Goal: Information Seeking & Learning: Learn about a topic

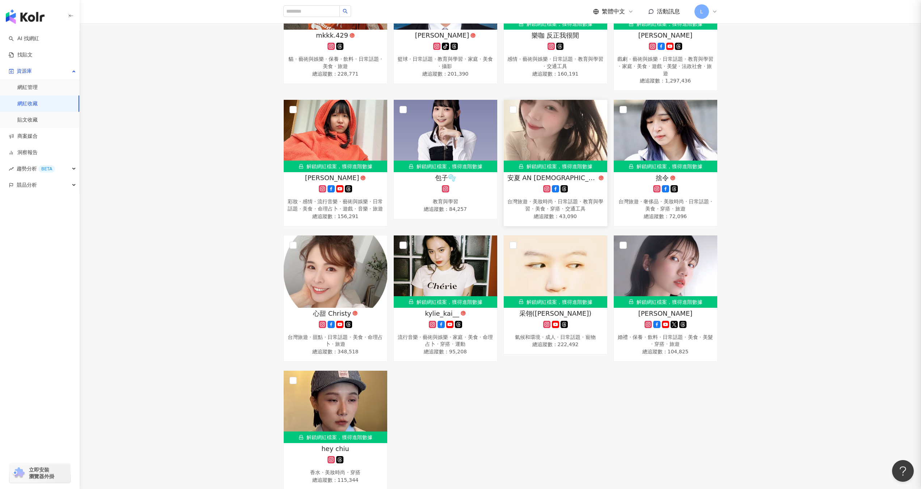
scroll to position [977, 0]
click at [29, 38] on link "AI 找網紅" at bounding box center [24, 38] width 30 height 7
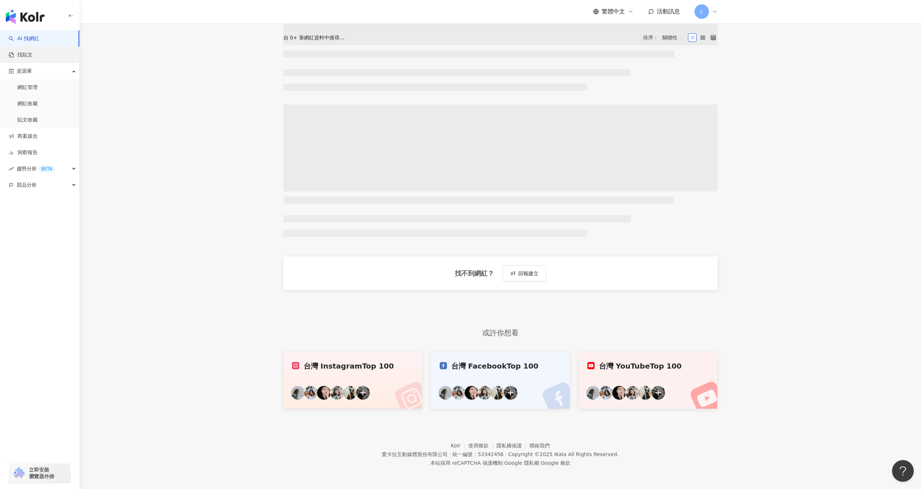
click at [29, 51] on link "找貼文" at bounding box center [21, 54] width 24 height 7
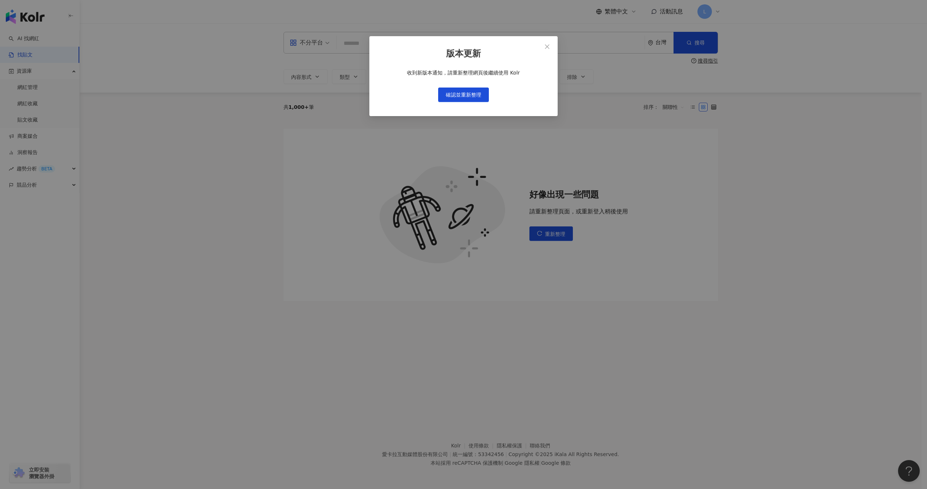
click at [28, 56] on div "版本更新 收到新版本通知，請重新整理網頁後繼續使用 Kolr 確認並重新整理" at bounding box center [463, 244] width 927 height 489
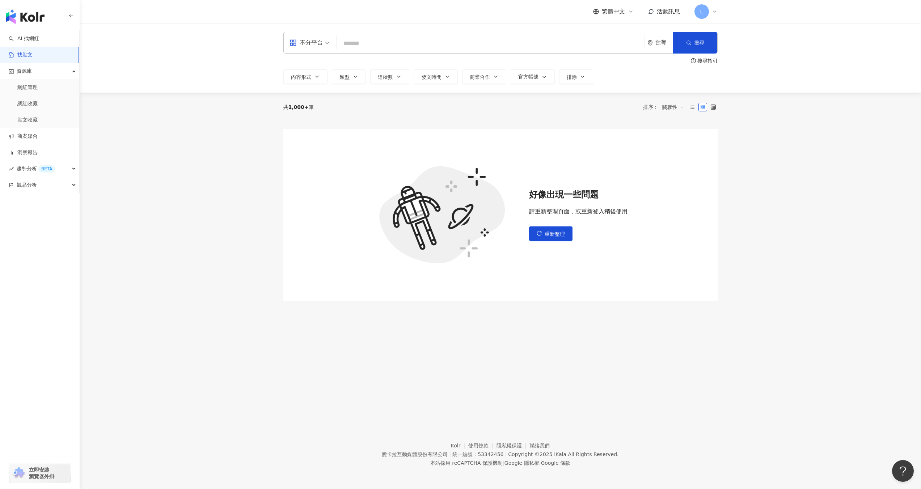
click at [571, 256] on div "好像出現一些問題 請重新整理頁面，或重新登入稍後使用 重新整理" at bounding box center [500, 215] width 434 height 172
click at [543, 231] on button "重新整理" at bounding box center [550, 234] width 43 height 14
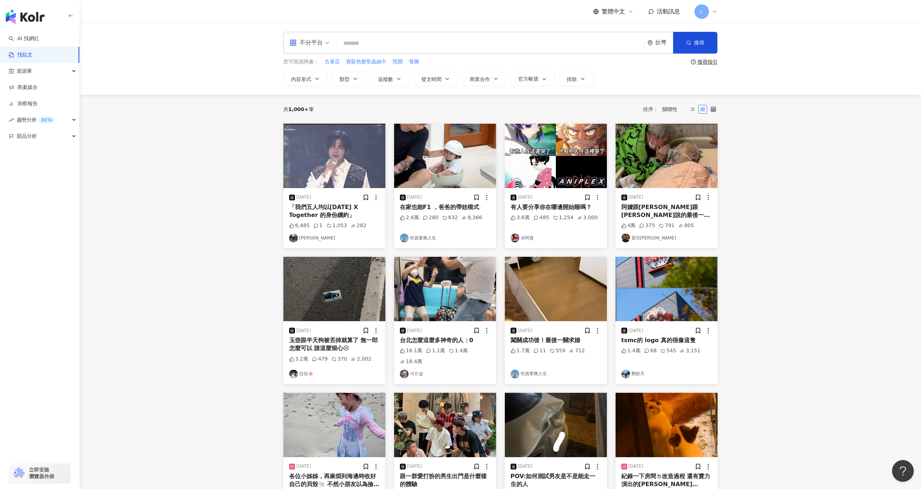
click at [502, 46] on input "search" at bounding box center [491, 43] width 302 height 16
click at [477, 38] on input "search" at bounding box center [491, 43] width 302 height 16
type input "****"
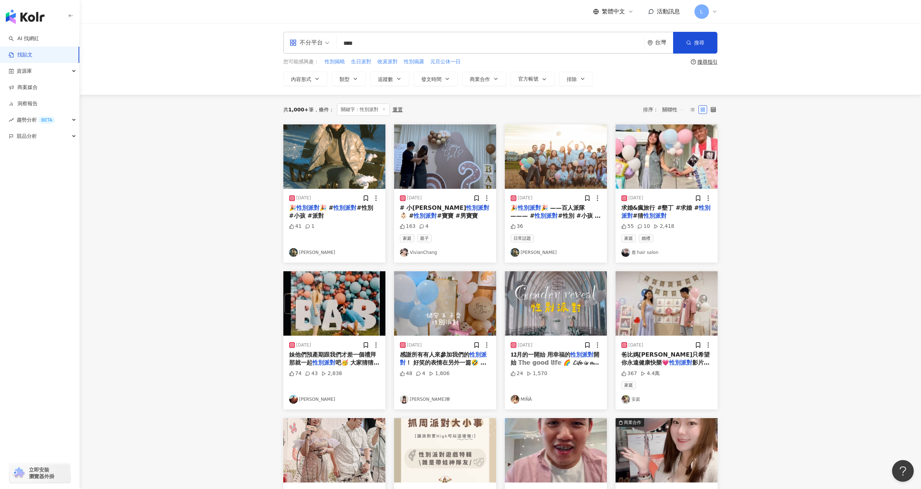
click at [665, 114] on span "關聯性" at bounding box center [674, 110] width 22 height 12
click at [671, 137] on div "互動數" at bounding box center [674, 137] width 20 height 8
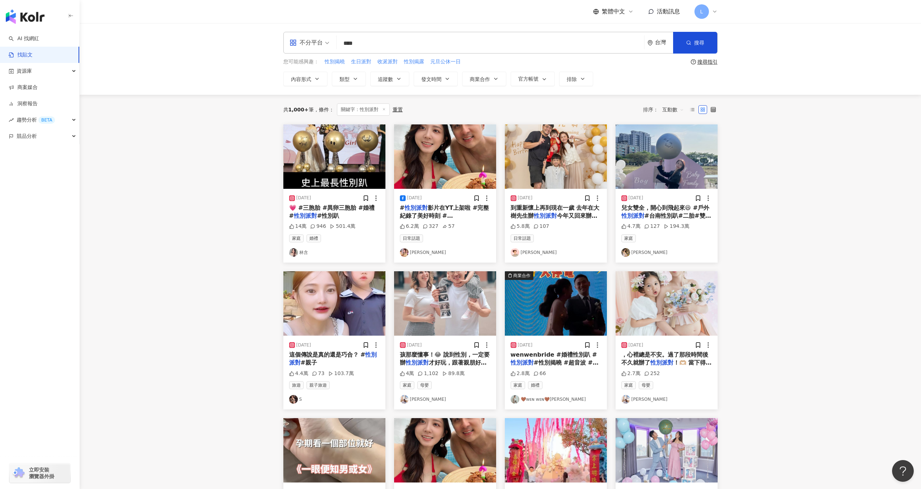
click at [444, 66] on div "不分平台 **** 台灣 搜尋 您可能感興趣： 性別揭曉 生日派對 收涎派對 性別揭露 元旦公休一日 搜尋指引 內容形式 類型 追蹤數 發文時間 商業合作 官…" at bounding box center [500, 59] width 463 height 54
click at [441, 77] on span "發文時間" at bounding box center [431, 79] width 20 height 6
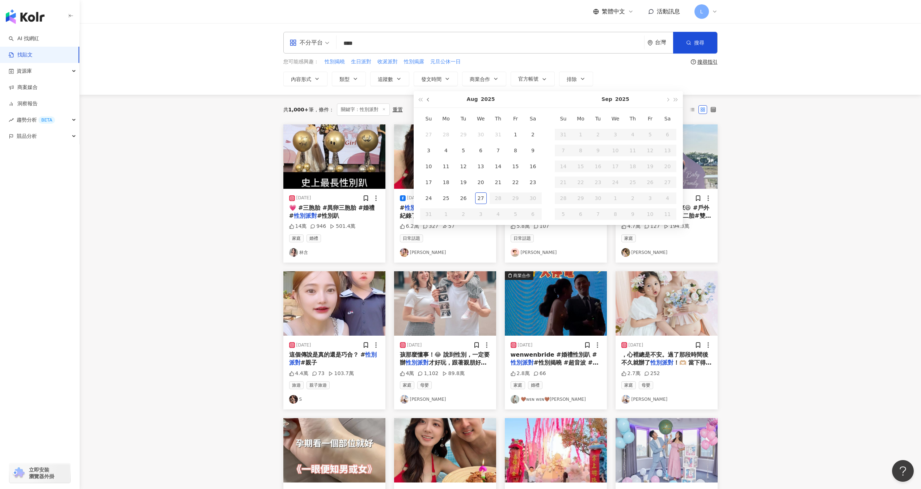
click at [429, 101] on button "button" at bounding box center [429, 99] width 8 height 16
type input "**********"
click at [427, 101] on button "button" at bounding box center [429, 99] width 8 height 16
type input "**********"
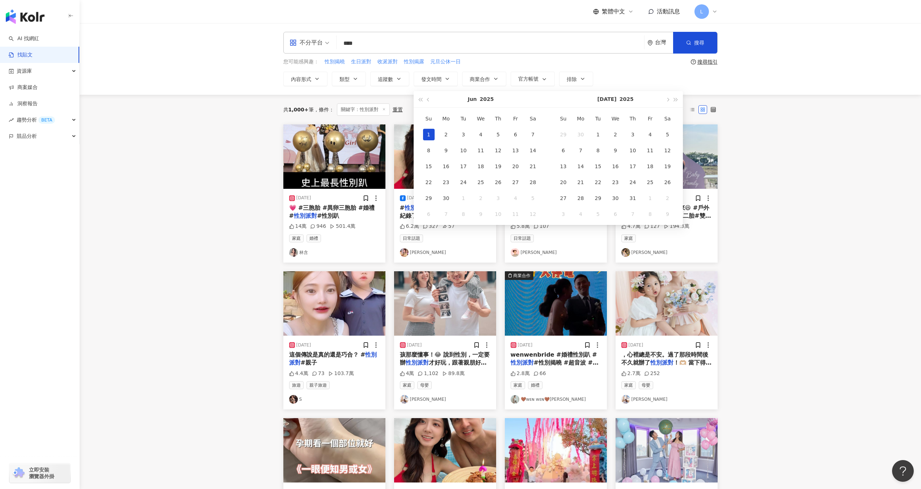
click at [432, 133] on div "1" at bounding box center [429, 135] width 12 height 12
type input "**********"
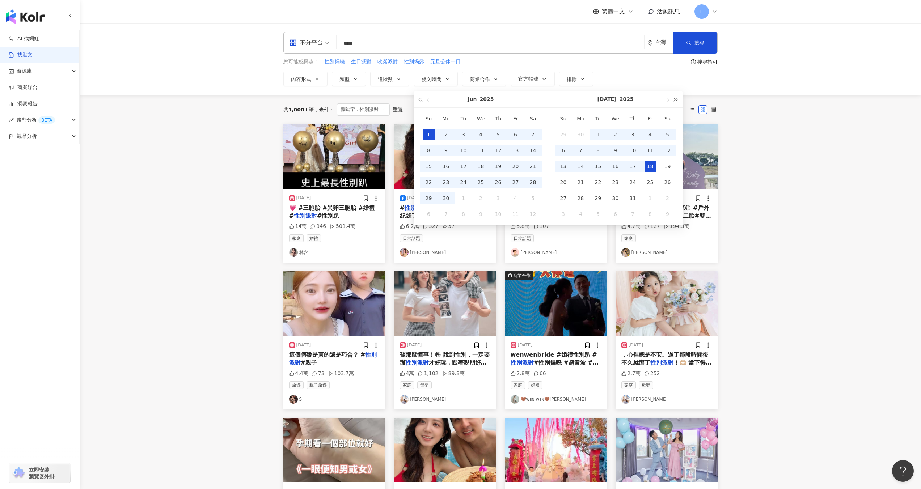
type input "**********"
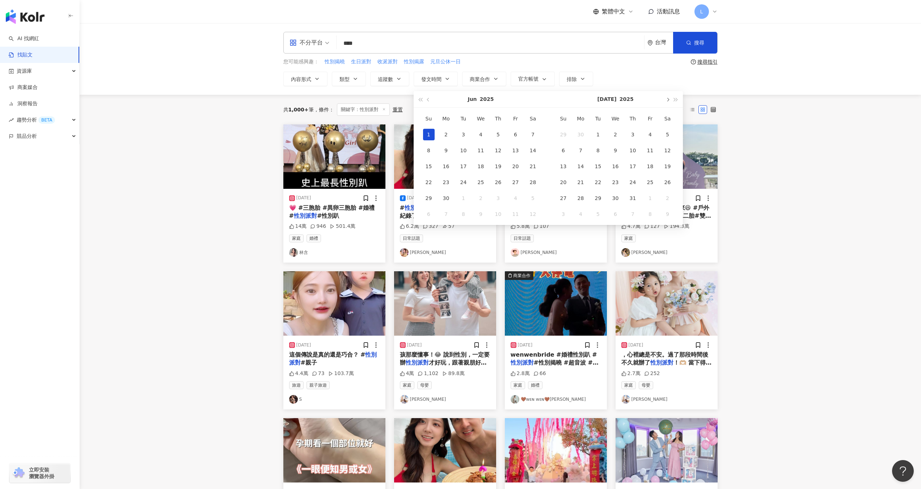
click at [670, 99] on button "button" at bounding box center [668, 99] width 8 height 16
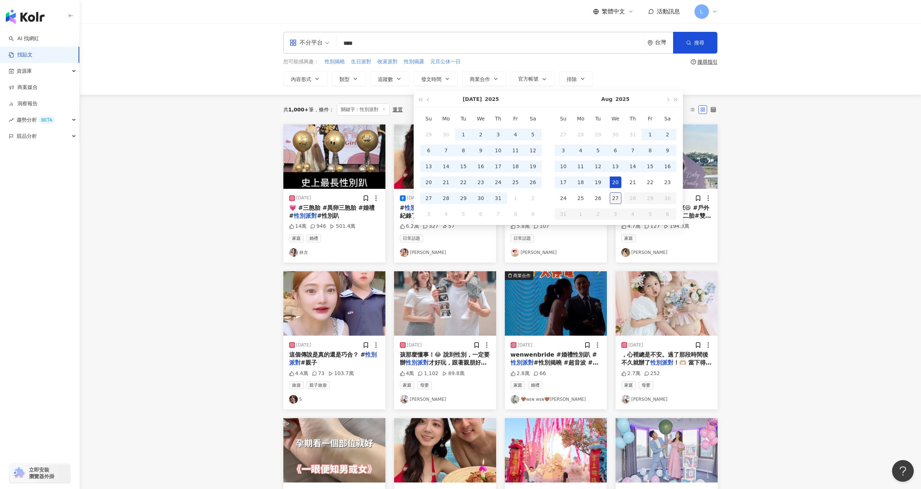
type input "**********"
click at [614, 197] on div "27" at bounding box center [616, 199] width 12 height 12
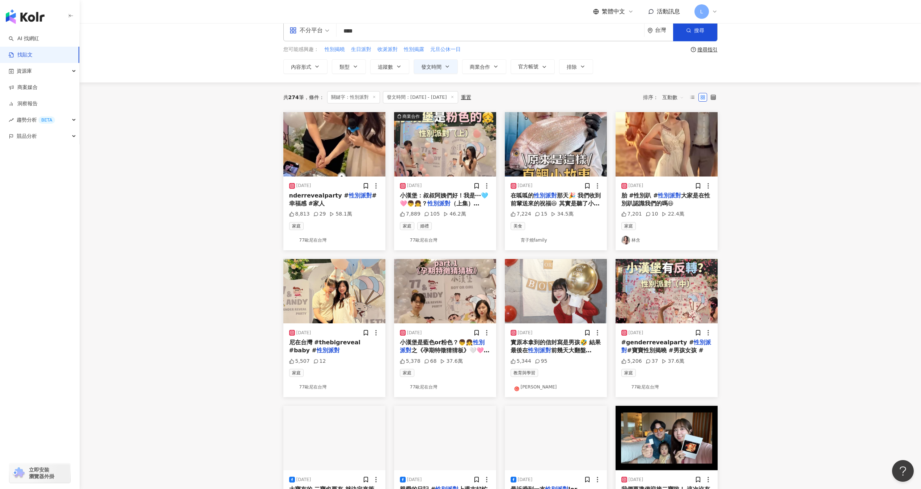
scroll to position [14, 0]
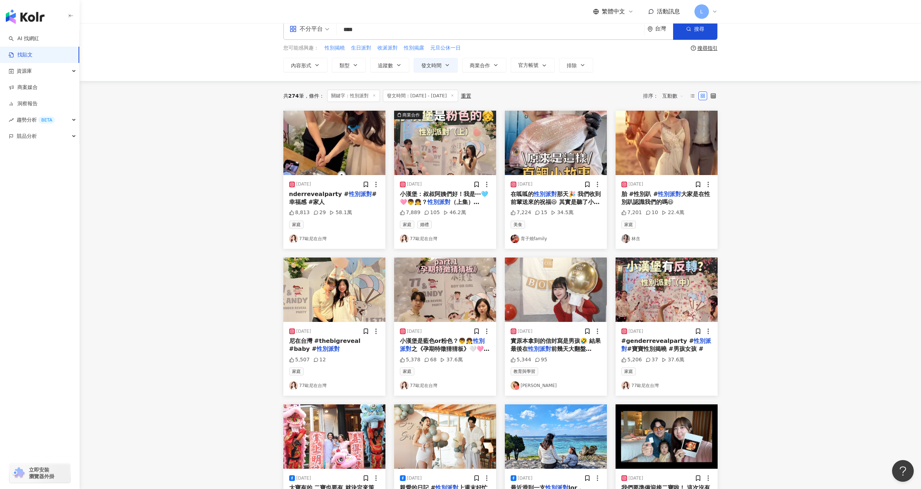
click at [662, 169] on img at bounding box center [667, 143] width 102 height 64
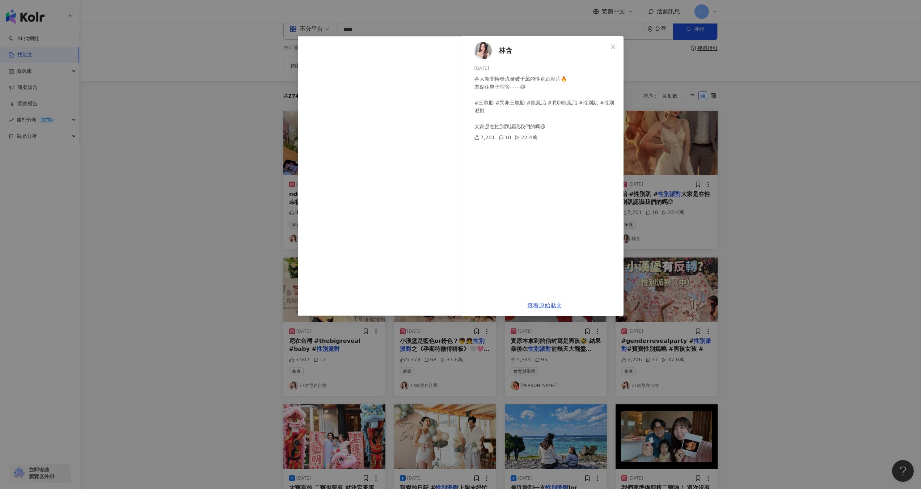
click at [734, 163] on div "林含 2025/7/6 各大新聞轉發流量破千萬的性別趴影片🔥 差點住男子宿舍⋯⋯😂 #三胞胎 #異卵三胞胎 #龍鳳胎 #異卵龍鳳胎 #性別趴 #性別派對 大家…" at bounding box center [460, 244] width 921 height 489
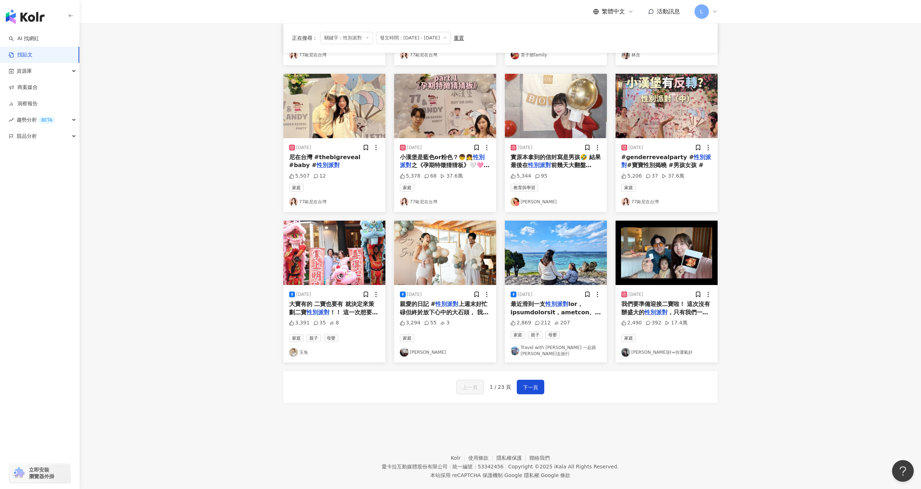
scroll to position [207, 0]
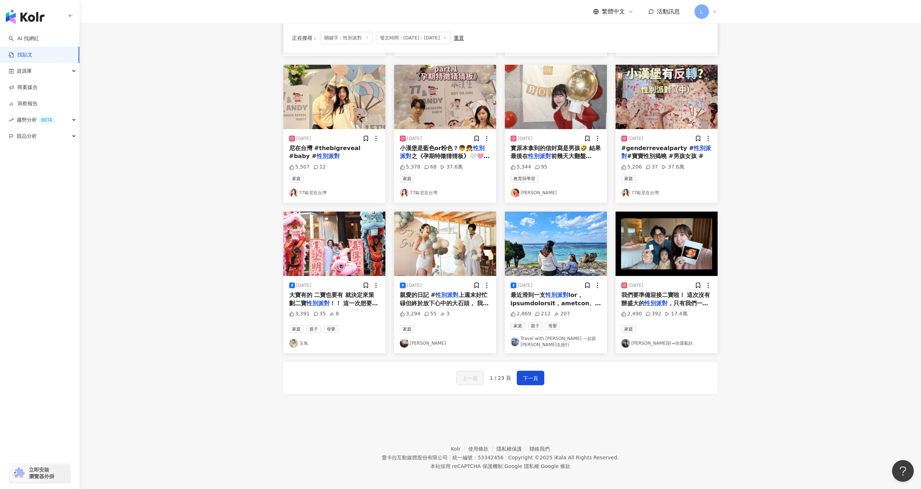
click at [472, 303] on span "上週末好忙碌但終於放下心中的大石頭， 我們終於知道寶寶的性別了💙🍼 等揭曉派對等了一個多月， 這張性別小卡在煮男的副駕置物箱躺了好久，我們真的很能忍，一直想看…" at bounding box center [444, 332] width 89 height 80
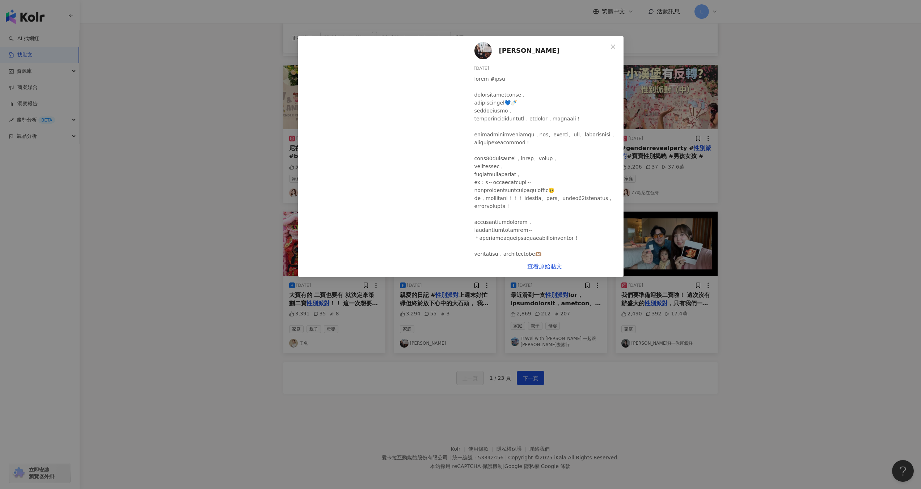
click at [717, 118] on div "Ivy Chao 2025/8/26 3,294 55 3 查看原始貼文" at bounding box center [460, 244] width 921 height 489
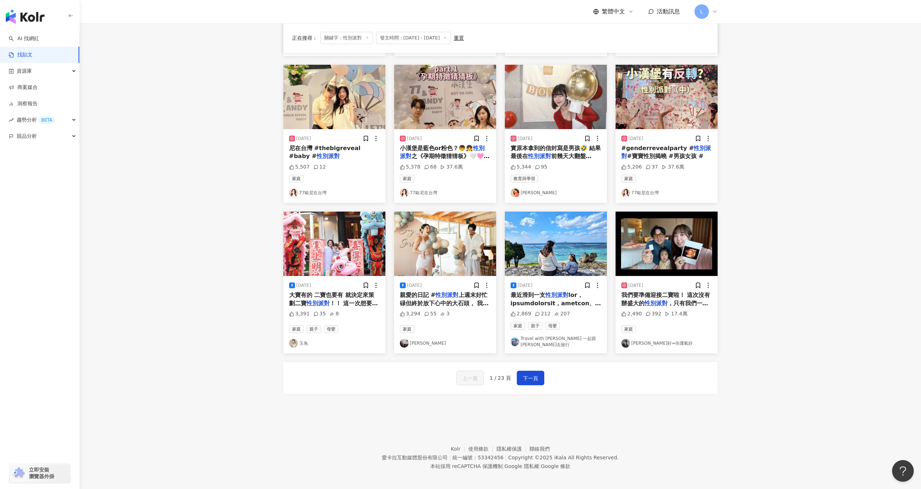
click at [742, 120] on main "**********" at bounding box center [501, 114] width 842 height 596
click at [537, 385] on div "上一頁 1 / 23 頁 下一頁" at bounding box center [500, 378] width 434 height 32
click at [534, 378] on span "下一頁" at bounding box center [530, 378] width 15 height 9
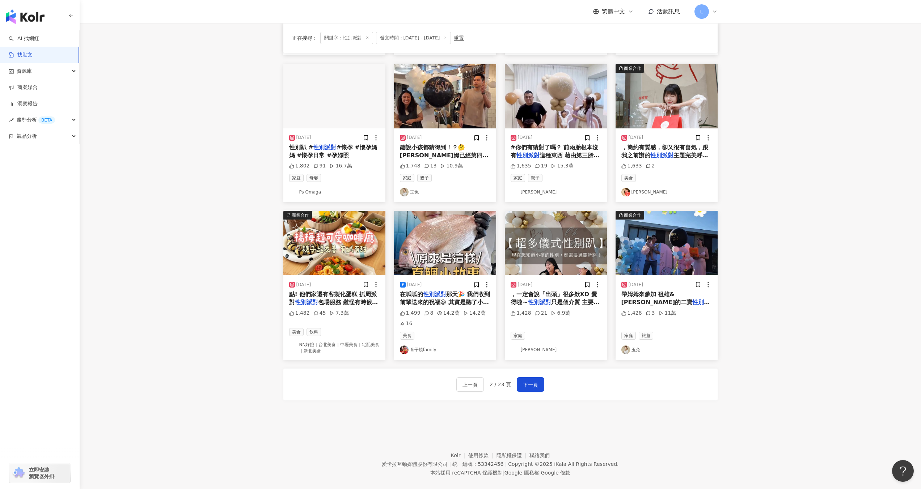
scroll to position [218, 0]
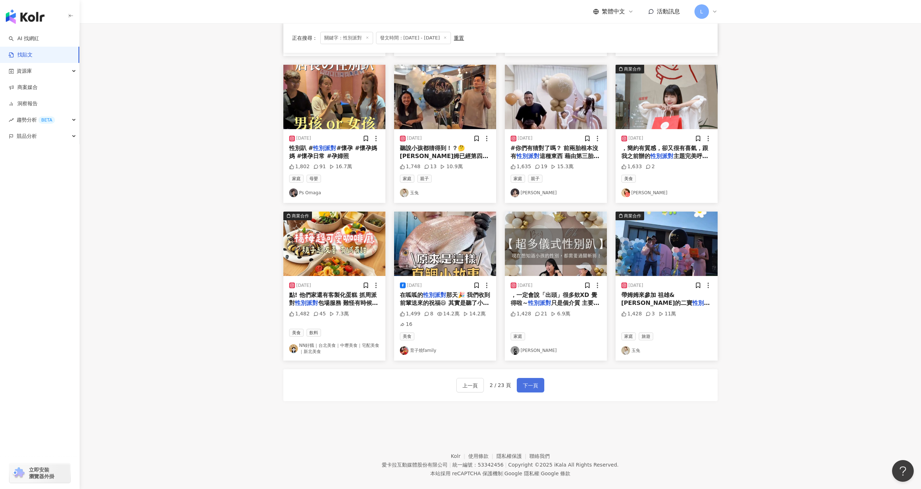
click at [524, 383] on span "下一頁" at bounding box center [530, 386] width 15 height 9
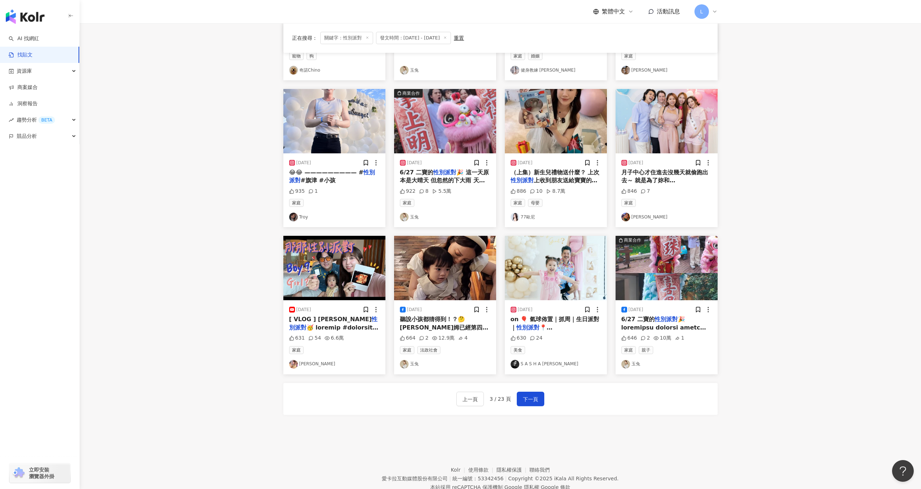
scroll to position [182, 0]
click at [678, 217] on link "Mickey 黃鈺文" at bounding box center [667, 217] width 91 height 9
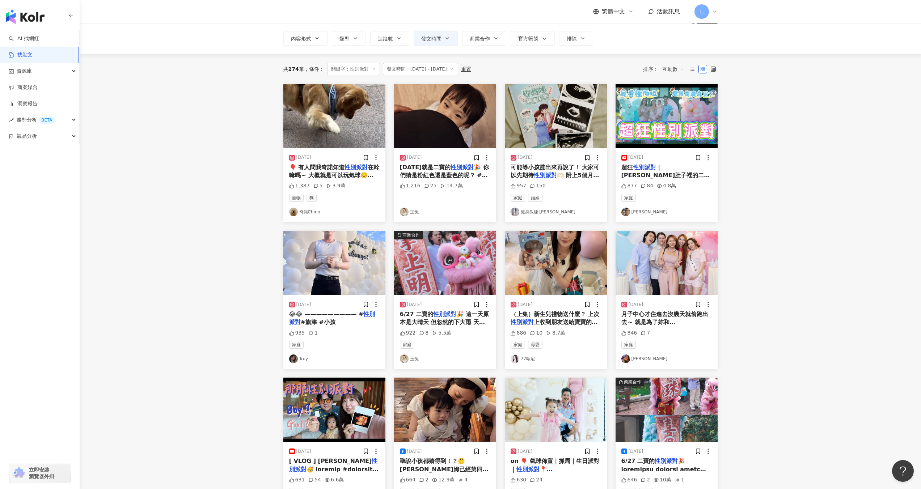
scroll to position [40, 0]
click at [453, 170] on mark "性別派對" at bounding box center [462, 167] width 23 height 7
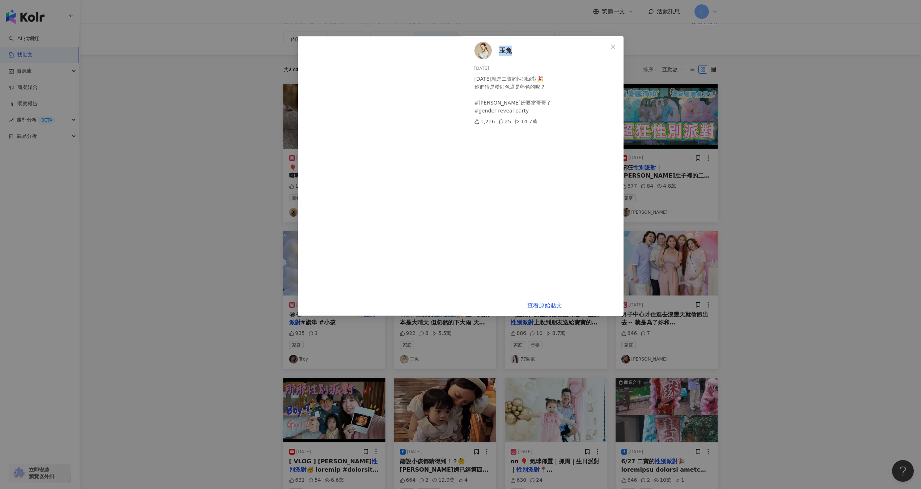
drag, startPoint x: 520, startPoint y: 50, endPoint x: 500, endPoint y: 50, distance: 19.9
click at [500, 50] on div "玉兔 2025/6/26 明天就是二寶的性別派對🎉 你們猜是粉紅色還是藍色的呢？ #姆姆要當哥哥了 #gender reveal party 1,216 25…" at bounding box center [545, 165] width 158 height 259
copy span "玉兔"
click at [613, 47] on icon "close" at bounding box center [613, 47] width 6 height 6
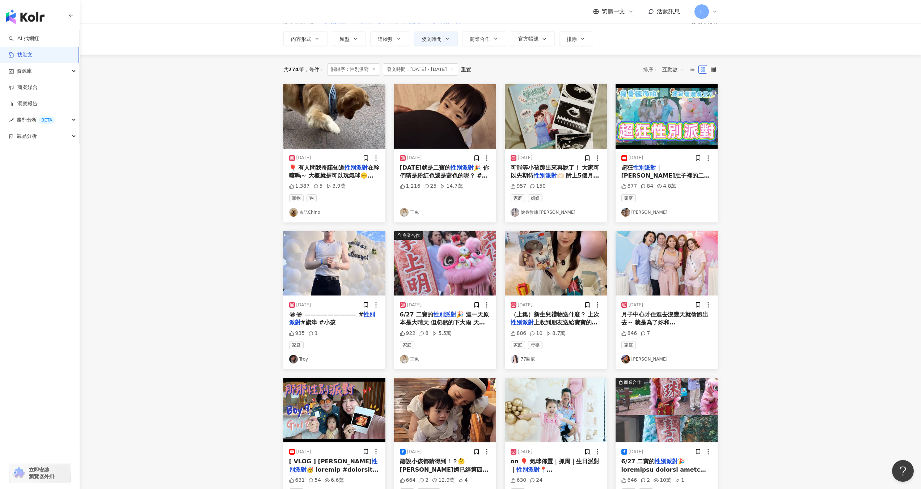
click at [418, 213] on link "玉兔" at bounding box center [445, 212] width 91 height 9
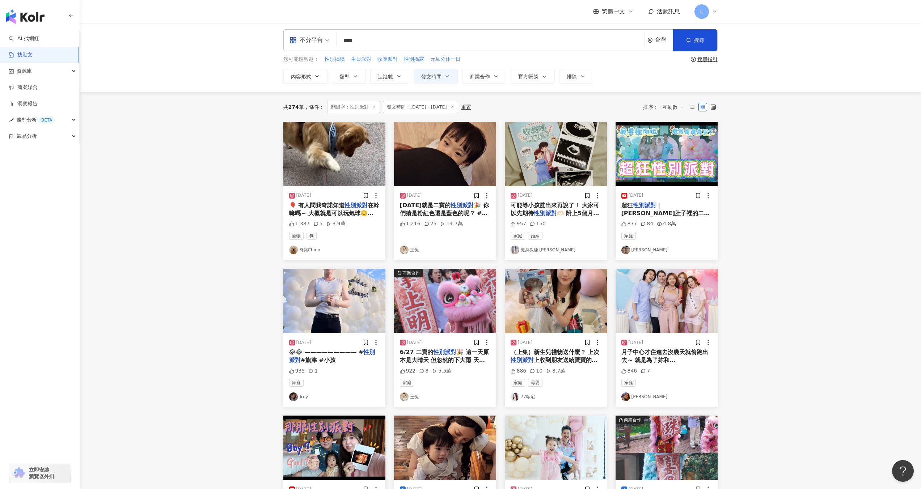
scroll to position [0, 0]
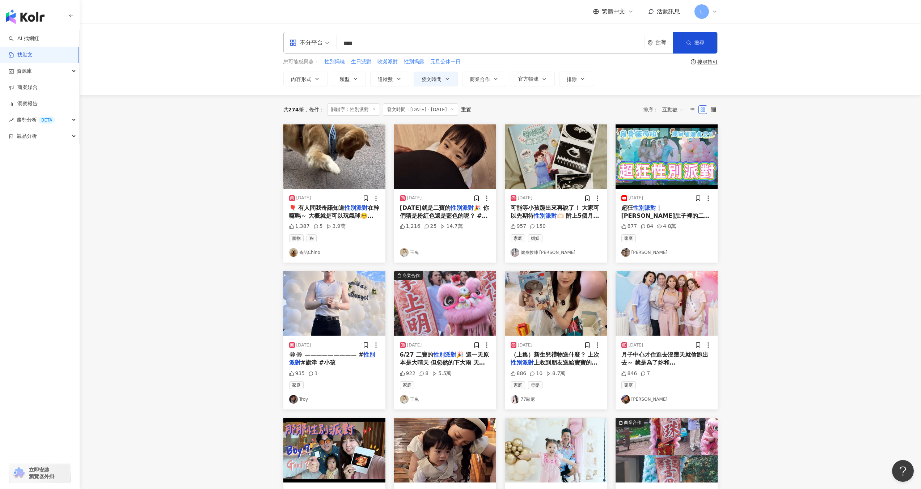
drag, startPoint x: 399, startPoint y: 44, endPoint x: 258, endPoint y: 46, distance: 140.9
click at [258, 46] on div "**********" at bounding box center [501, 59] width 842 height 72
click at [384, 71] on span "聯集 OR" at bounding box center [389, 72] width 22 height 8
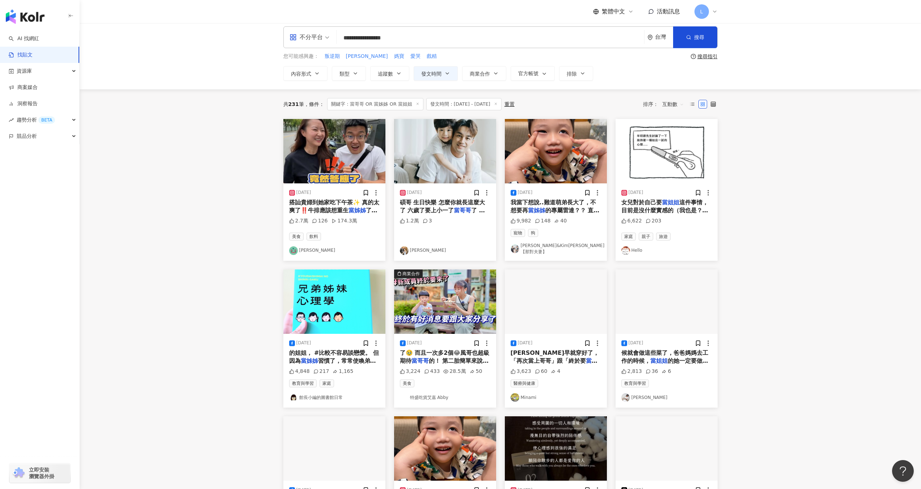
scroll to position [203, 0]
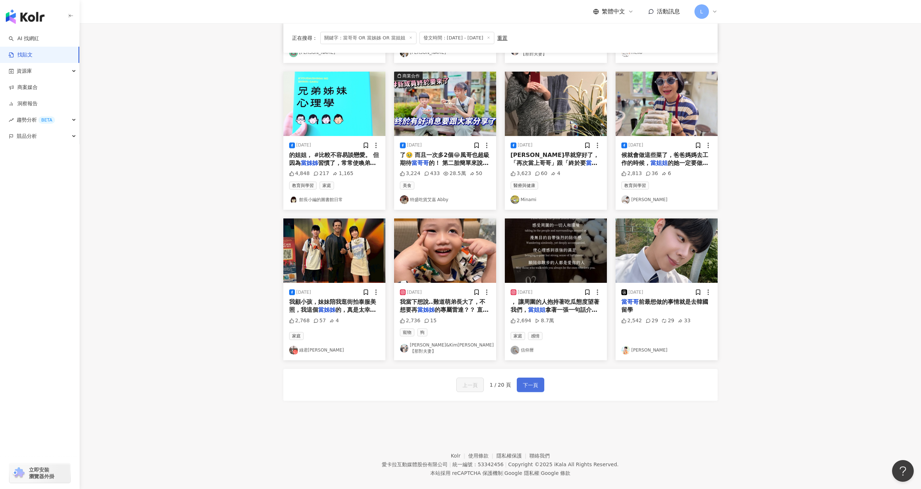
click at [530, 381] on span "下一頁" at bounding box center [530, 385] width 15 height 9
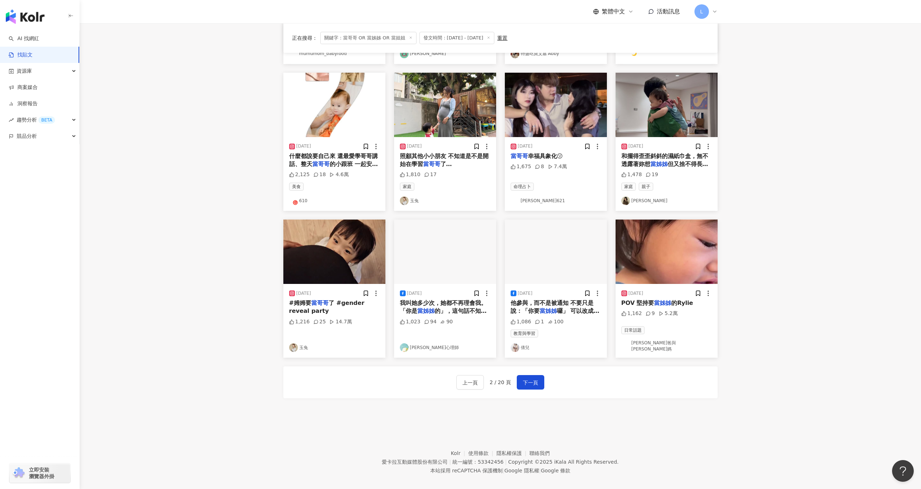
scroll to position [214, 0]
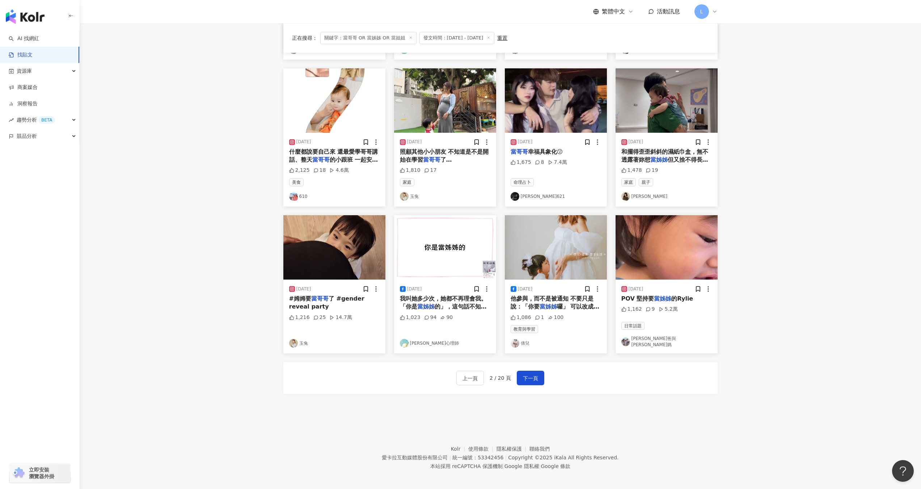
click at [597, 257] on img at bounding box center [556, 247] width 102 height 64
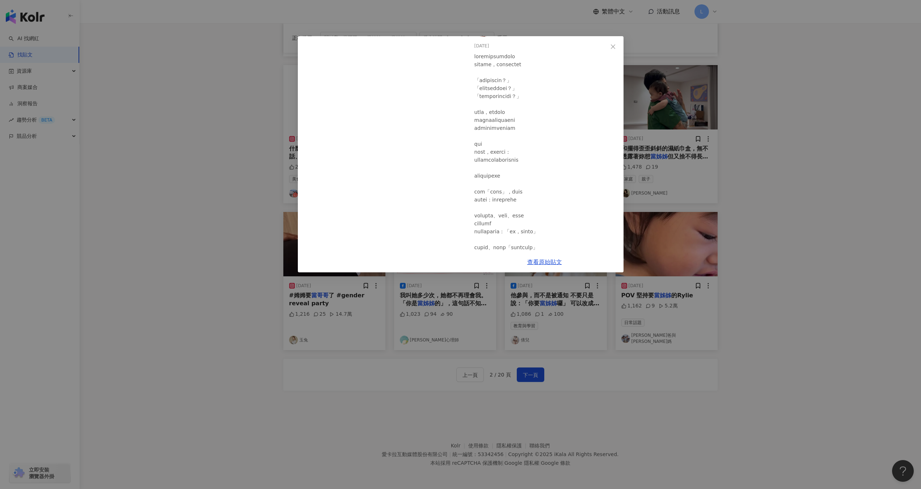
scroll to position [0, 0]
drag, startPoint x: 517, startPoint y: 52, endPoint x: 499, endPoint y: 49, distance: 18.3
click at [499, 49] on div "倩兒 2025/6/25 1,086 1 100" at bounding box center [545, 144] width 158 height 216
copy span "倩兒"
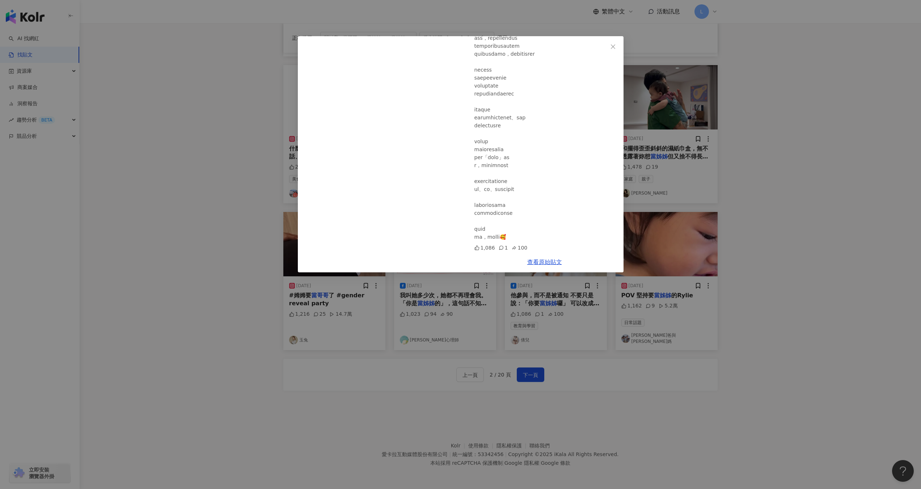
click at [732, 199] on div "倩兒 2025/6/25 1,086 1 100 查看原始貼文" at bounding box center [460, 244] width 921 height 489
click at [748, 202] on div "倩兒 2025/6/25 1,086 1 100 查看原始貼文" at bounding box center [460, 244] width 921 height 489
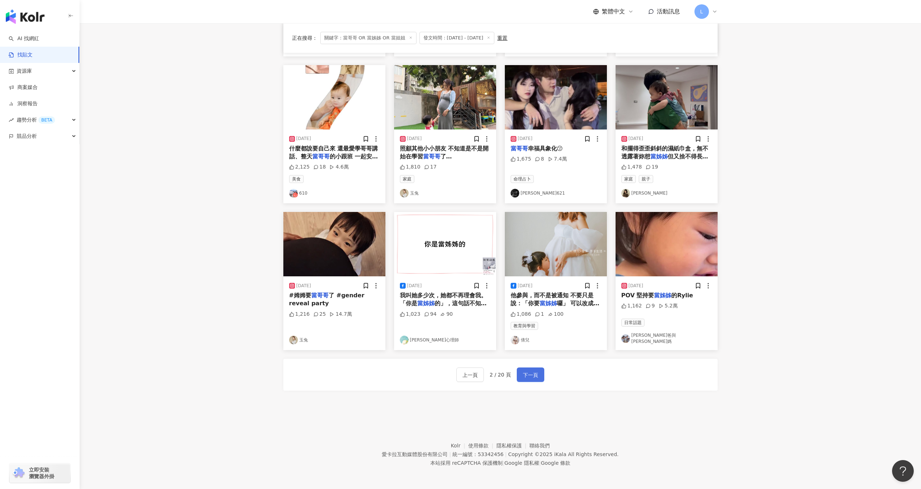
click at [534, 374] on span "下一頁" at bounding box center [530, 375] width 15 height 9
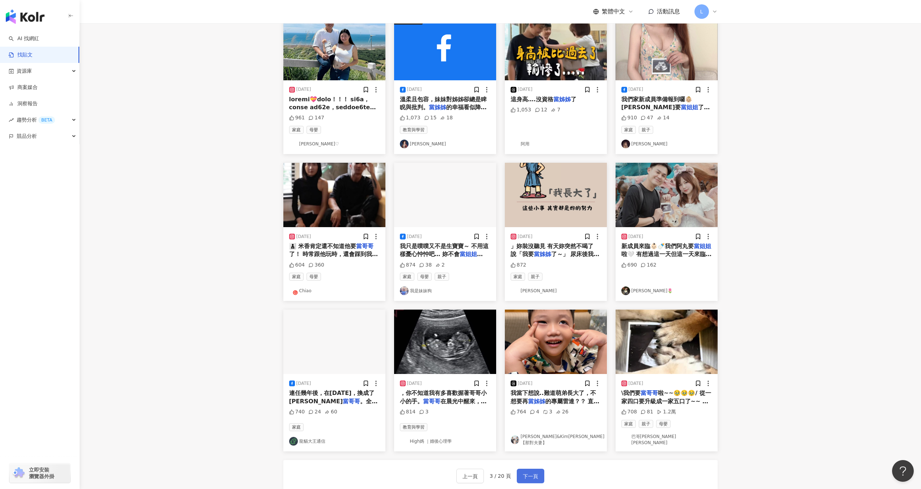
scroll to position [0, 0]
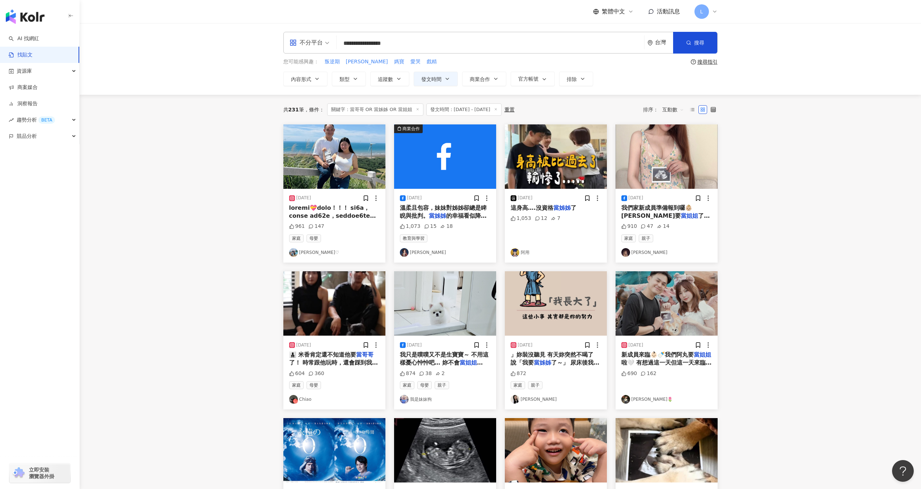
click at [662, 210] on span "我們家新成員準備報到囉👶🏼liz要" at bounding box center [657, 212] width 71 height 15
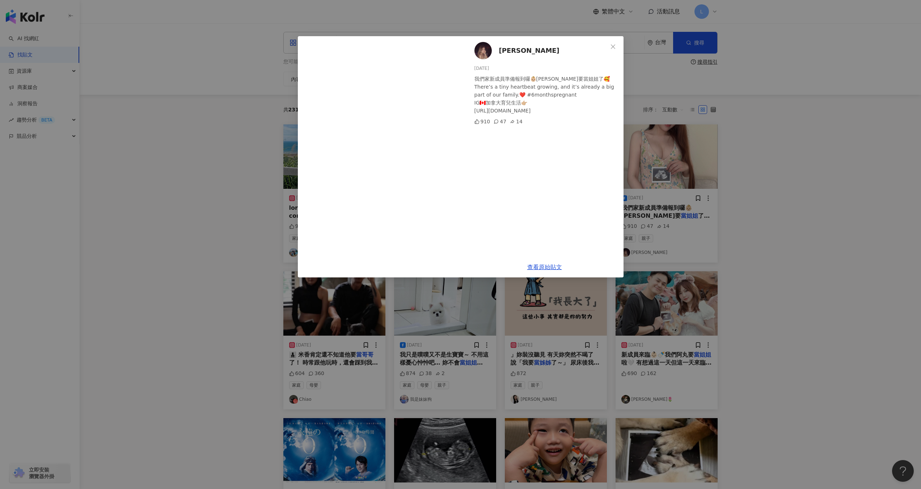
click at [703, 159] on div "李玉琳 2025/7/9 我們家新成員準備報到囉👶🏼liz要當姐姐了🥰 There’s a tiny heartbeat growing, and it’s …" at bounding box center [460, 244] width 921 height 489
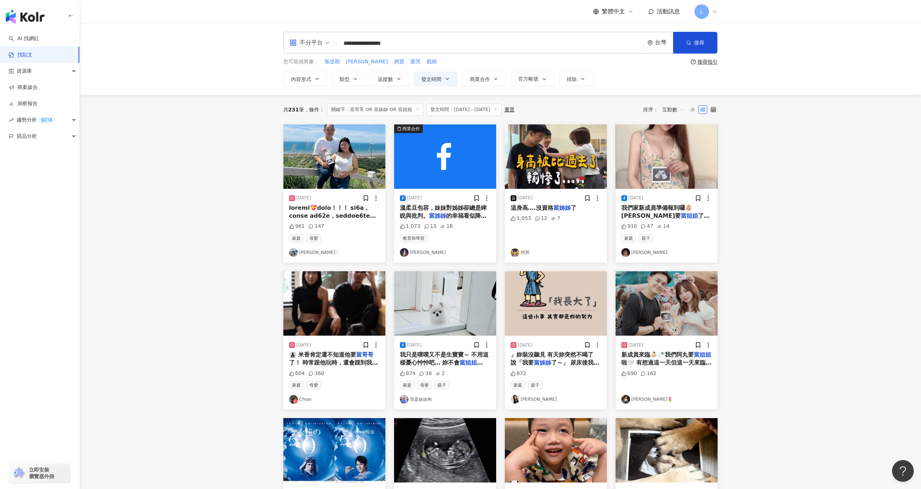
click at [433, 42] on input "**********" at bounding box center [491, 43] width 302 height 16
click at [391, 71] on div "OR" at bounding box center [394, 72] width 7 height 7
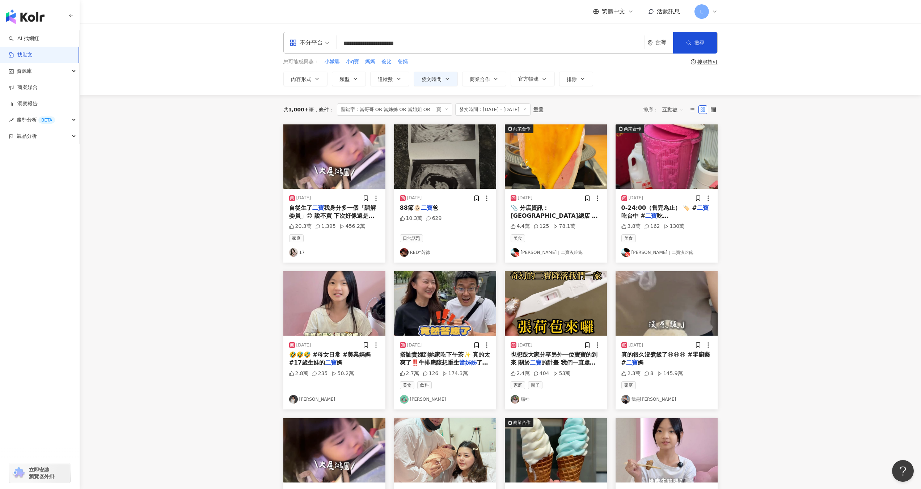
click at [450, 160] on img at bounding box center [445, 157] width 102 height 64
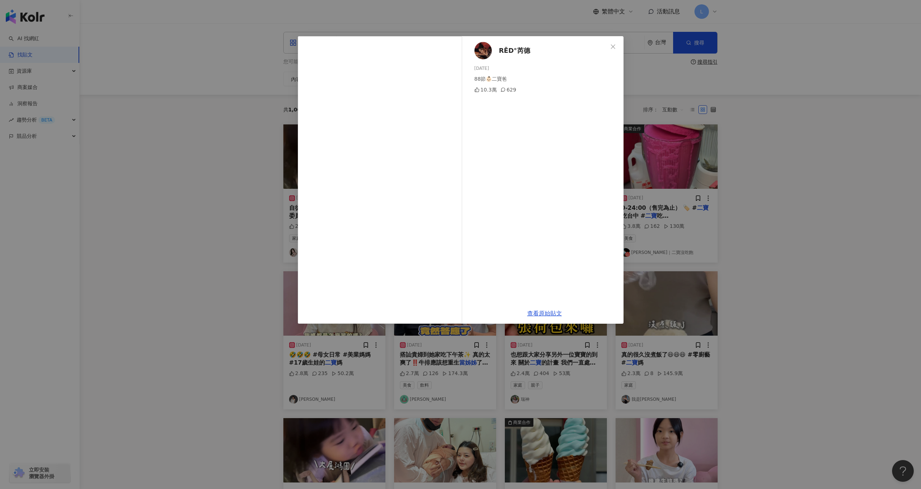
click at [746, 128] on div "RĒD°芮德 2025/8/6 88節👶🏻二寶爸 10.3萬 629 查看原始貼文" at bounding box center [460, 244] width 921 height 489
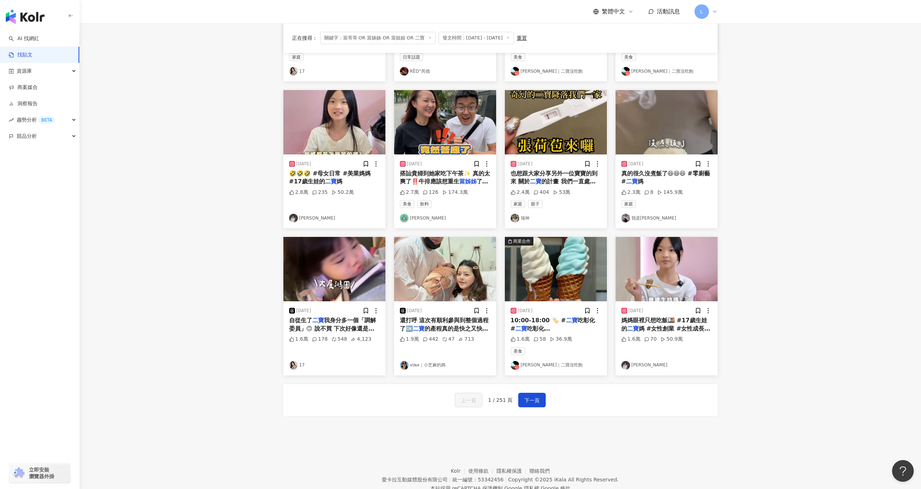
scroll to position [184, 0]
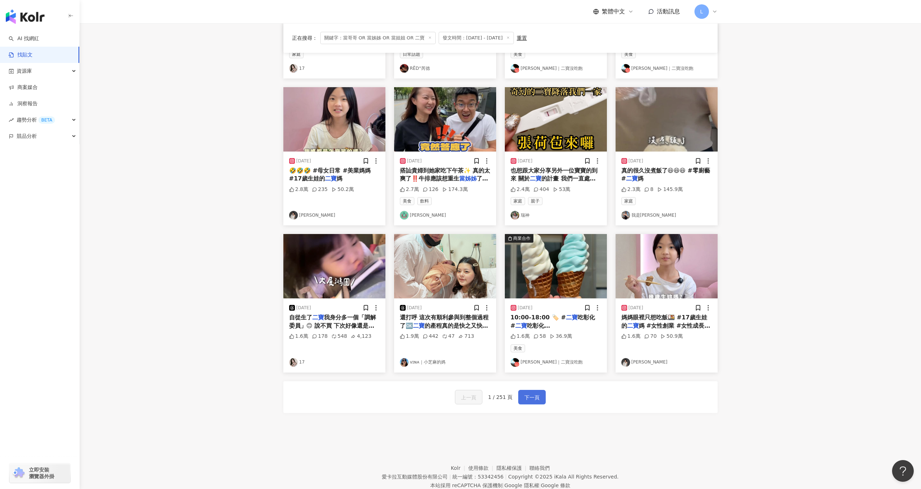
click at [530, 400] on span "下一頁" at bounding box center [532, 398] width 15 height 9
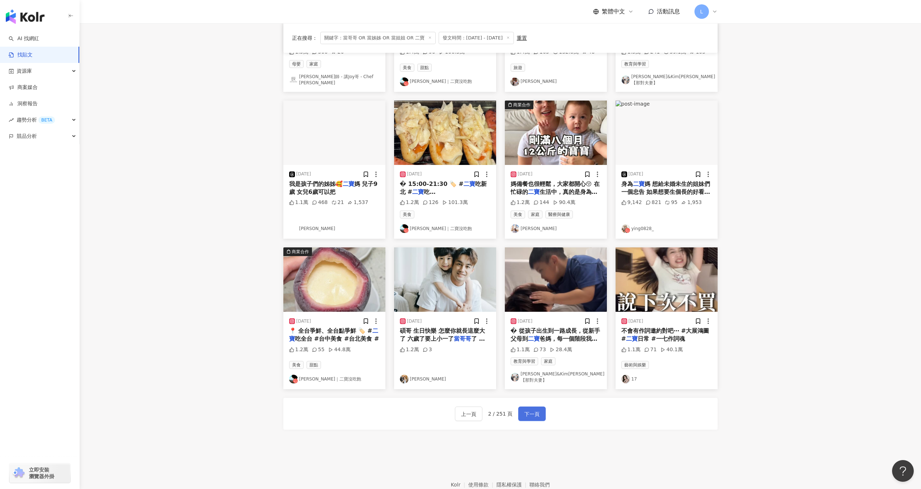
scroll to position [172, 0]
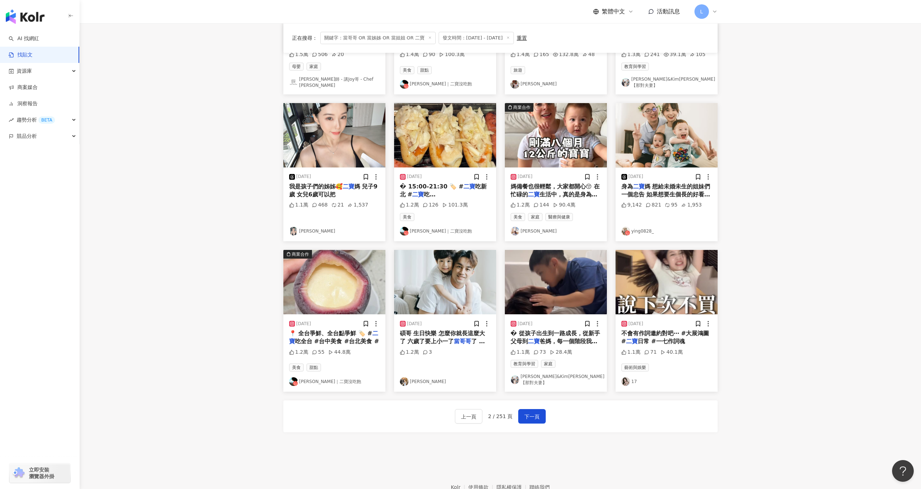
click at [664, 187] on div "身為 二寶 媽 想給未婚未生的姐妹們一個忠告 如果想要生個長的好看的小孩 老公麻煩找帥的 小孩的顏值取決於爸爸🙂" at bounding box center [667, 191] width 91 height 16
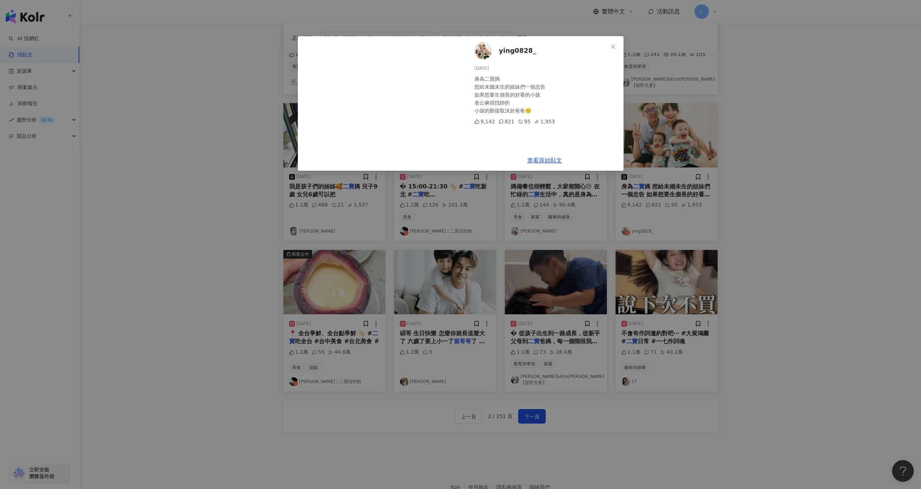
click at [783, 111] on div "ying0828_ 2025/8/12 身為二寶媽 想給未婚未生的姐妹們一個忠告 如果想要生個長的好看的小孩 老公麻煩找帥的 小孩的顏值取決於爸爸🙂 9,14…" at bounding box center [460, 244] width 921 height 489
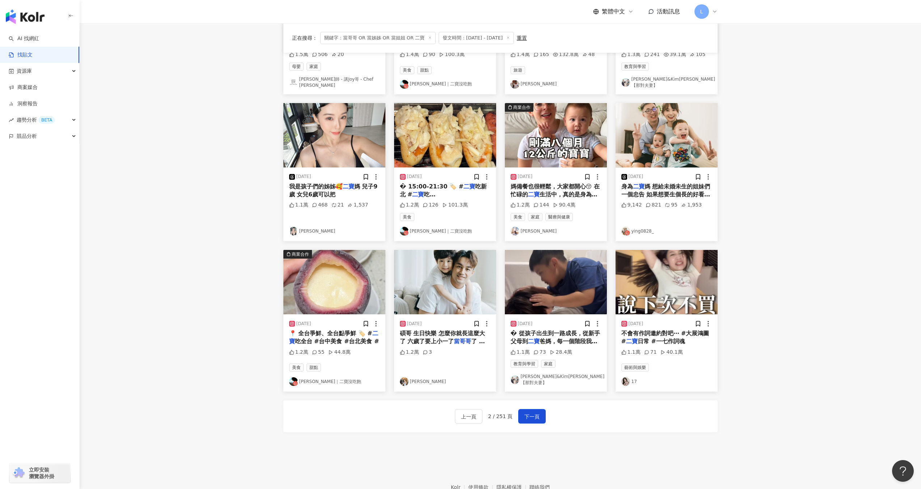
click at [356, 185] on span "媽 兒子9歲 女兒6歲可以把" at bounding box center [333, 190] width 89 height 15
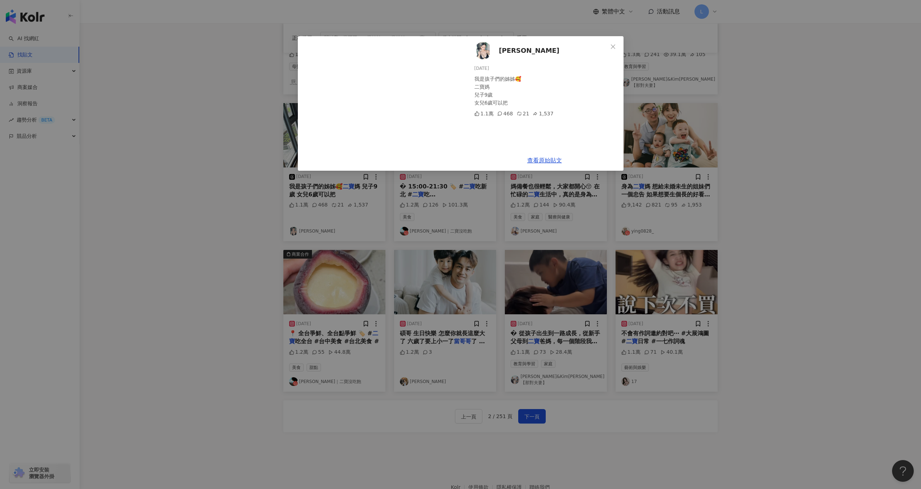
click at [732, 140] on div "蕭雯 2025/6/21 我是孩子們的姊姊🥰 二寶媽 兒子9歲 女兒6歲可以把 1.1萬 468 21 1,537 查看原始貼文" at bounding box center [460, 244] width 921 height 489
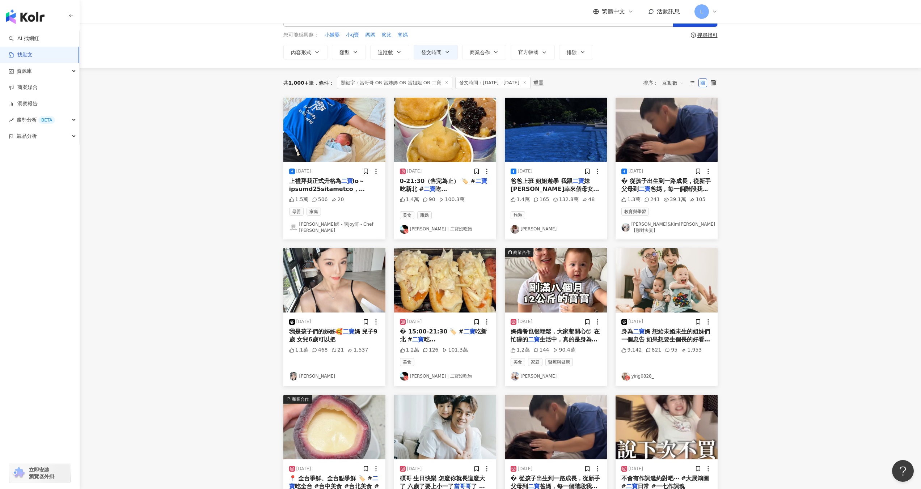
scroll to position [0, 0]
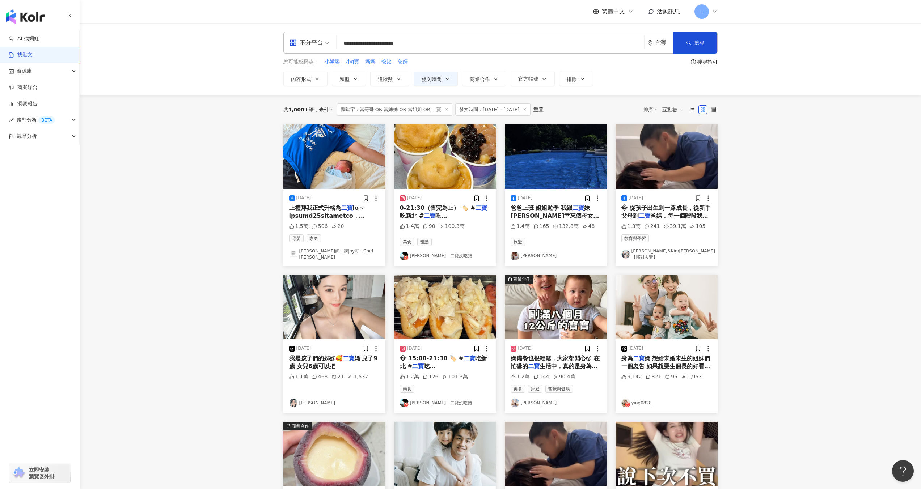
click at [199, 300] on main "**********" at bounding box center [501, 323] width 842 height 600
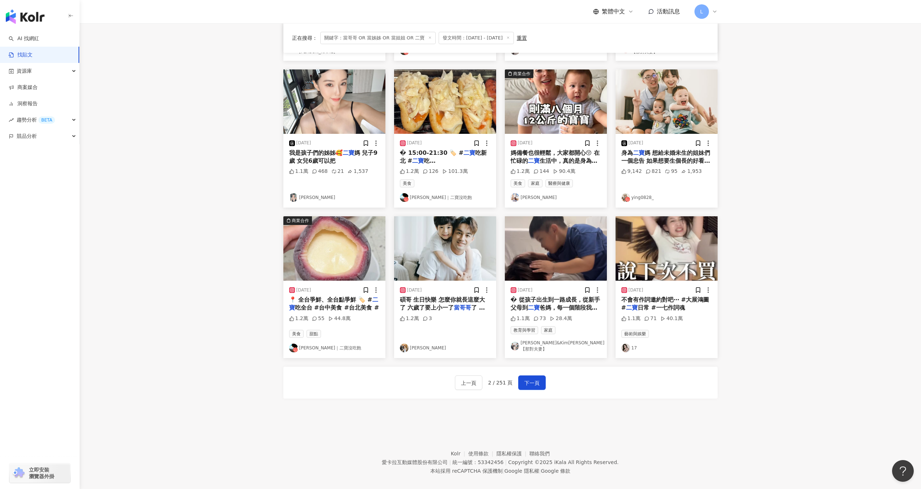
scroll to position [207, 0]
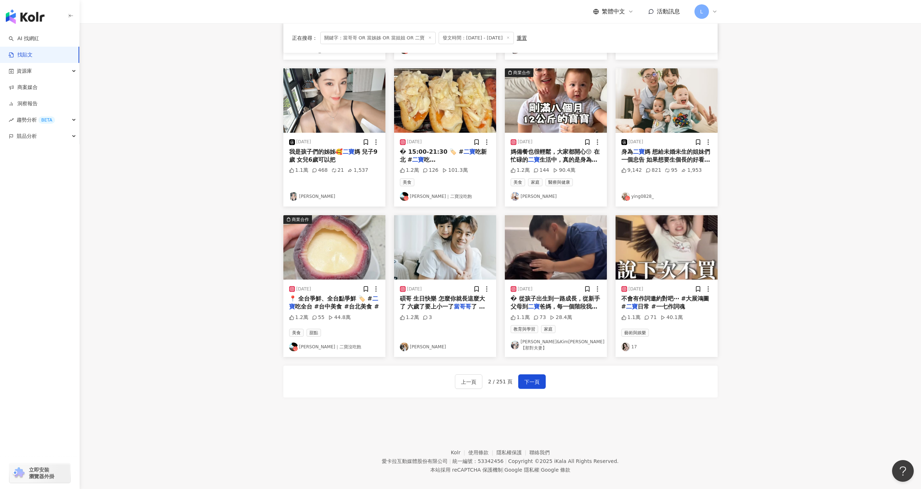
click at [446, 295] on span "碩哥 生日快樂 怎麼你就長這麼大了 六歲了要上小一了" at bounding box center [442, 302] width 85 height 15
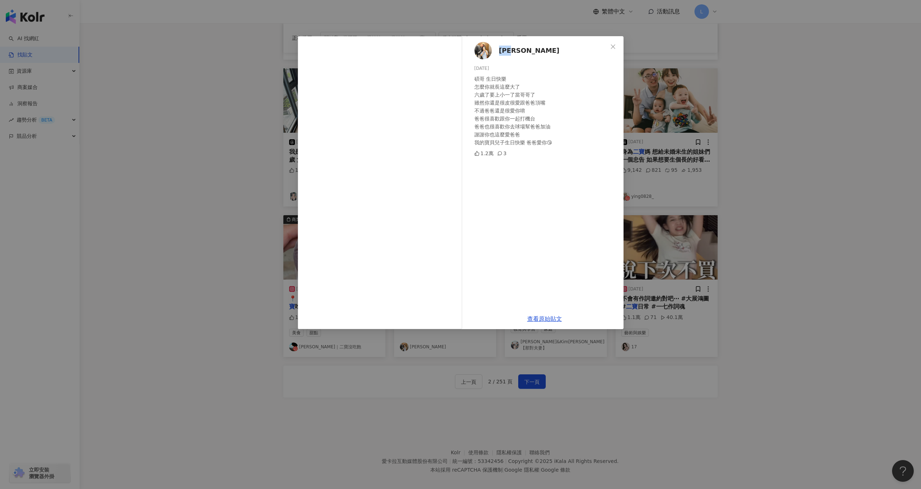
drag, startPoint x: 525, startPoint y: 50, endPoint x: 497, endPoint y: 48, distance: 28.0
click at [497, 48] on div "潘傑楷 2025/6/16 碩哥 生日快樂 怎麼你就長這麼大了 六歲了要上小一了當哥哥了 雖然你還是很皮很愛跟爸爸頂嘴 不過爸爸還是很愛你唷 爸爸很喜歡跟你一…" at bounding box center [545, 172] width 158 height 273
copy span "潘傑楷"
click at [755, 214] on div "潘傑楷 2025/6/16 碩哥 生日快樂 怎麼你就長這麼大了 六歲了要上小一了當哥哥了 雖然你還是很皮很愛跟爸爸頂嘴 不過爸爸還是很愛你唷 爸爸很喜歡跟你一…" at bounding box center [460, 244] width 921 height 489
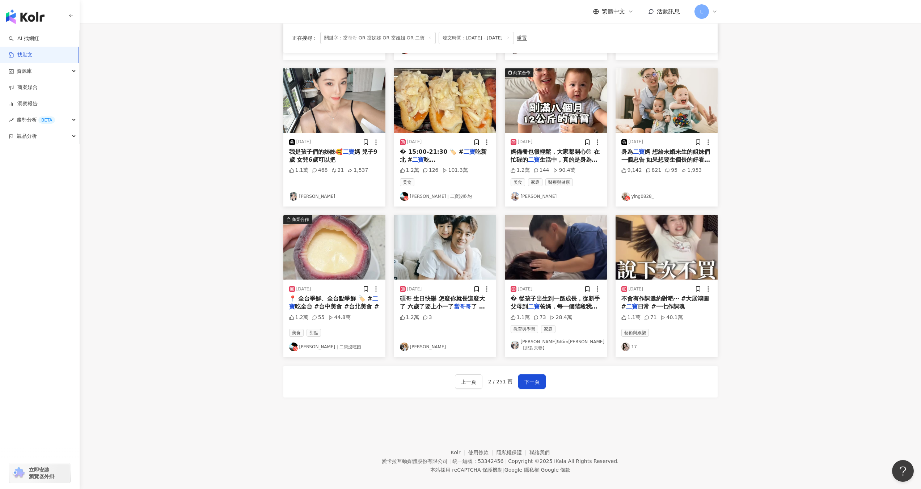
drag, startPoint x: 532, startPoint y: 374, endPoint x: 686, endPoint y: 311, distance: 165.9
click at [533, 378] on span "下一頁" at bounding box center [532, 382] width 15 height 9
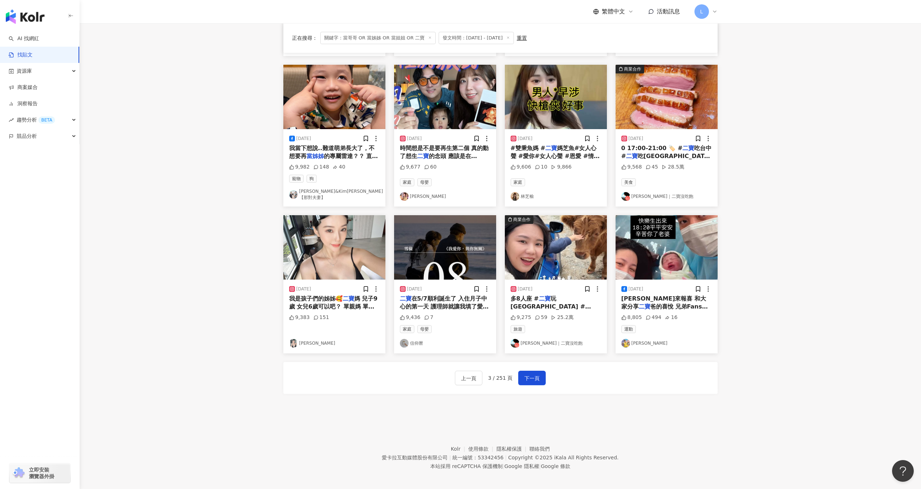
click at [631, 264] on img at bounding box center [667, 247] width 102 height 64
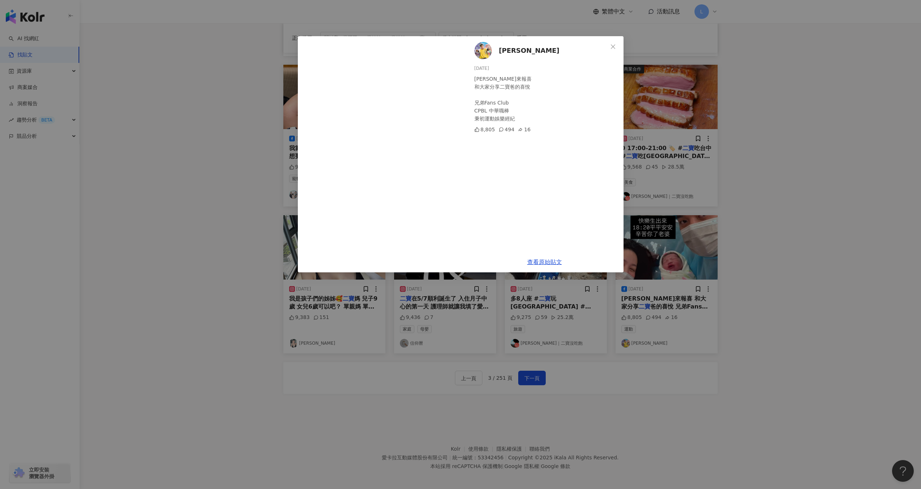
click at [821, 137] on div "王政順 2025/7/21 阿明來報喜 和大家分享二寶爸的喜悅 兄弟Fans Club CPBL 中華職棒 秉初運動娛樂經紀 8,805 494 16 查看原…" at bounding box center [460, 244] width 921 height 489
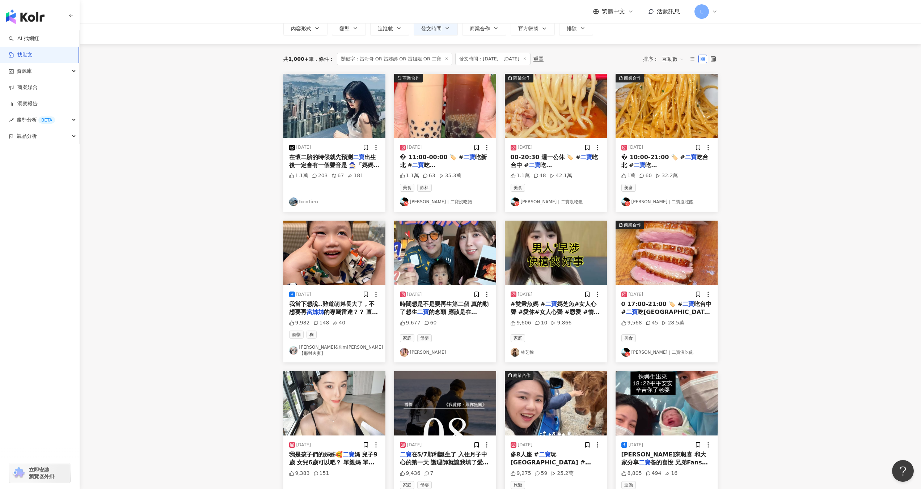
scroll to position [50, 0]
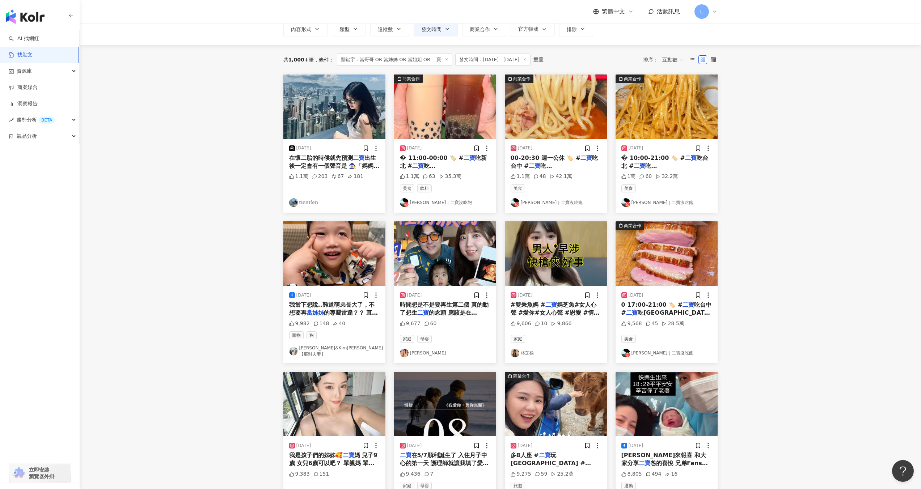
click at [332, 160] on span "在懷二胎的時候就先預測" at bounding box center [321, 158] width 64 height 7
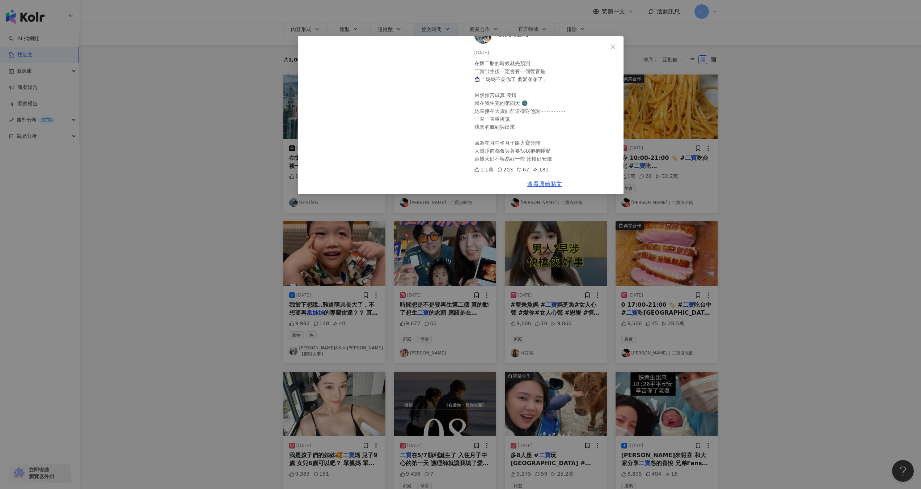
scroll to position [65, 0]
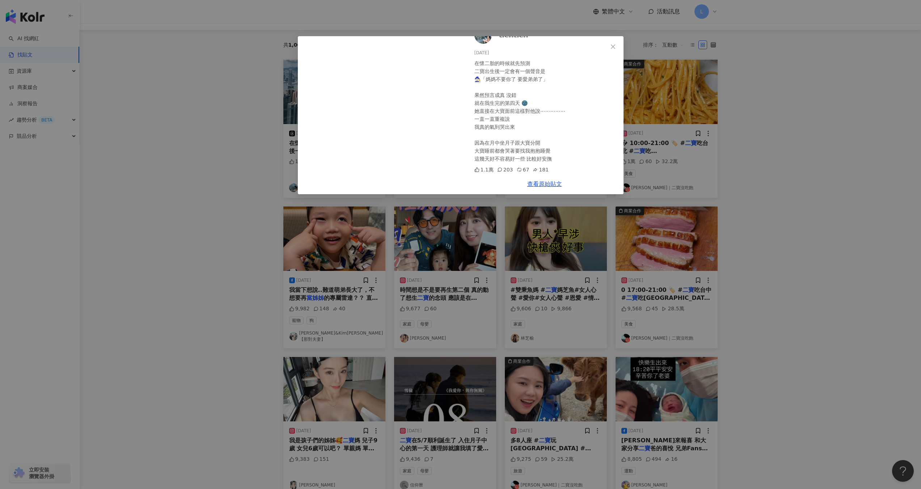
click at [822, 144] on div "𝕥𝕚𝕖𝕟𝕥𝕚𝕖𝕟 2025/7/19 在懷二胎的時候就先預測 二寶出生後一定會有一個聲音是 ‍🧙🏻‍♀️「媽媽不要你了 要愛弟弟了」 果然預言成真 沒錯 就在…" at bounding box center [460, 244] width 921 height 489
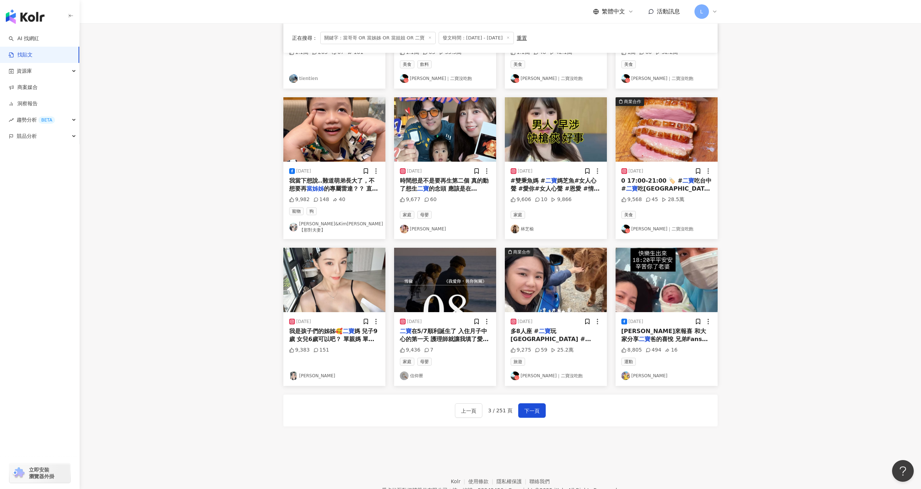
scroll to position [207, 0]
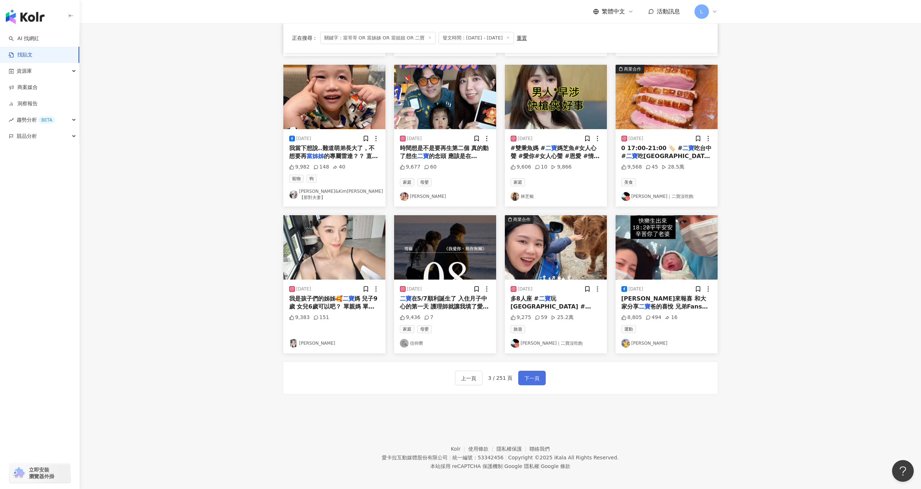
click at [532, 380] on button "下一頁" at bounding box center [532, 378] width 28 height 14
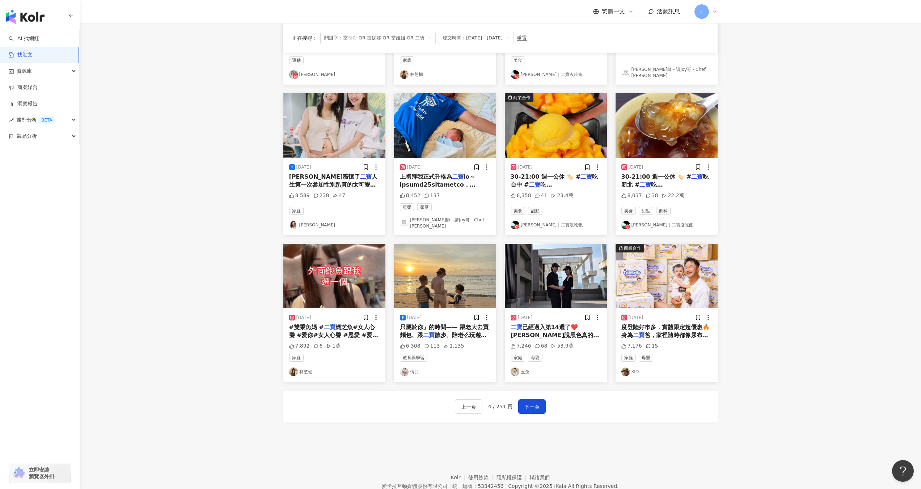
scroll to position [177, 0]
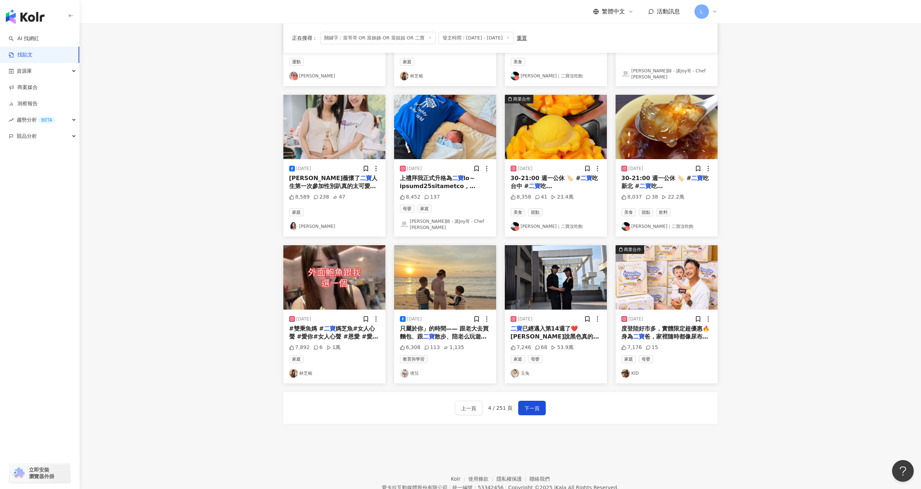
click at [360, 180] on mark "二寶" at bounding box center [366, 178] width 12 height 7
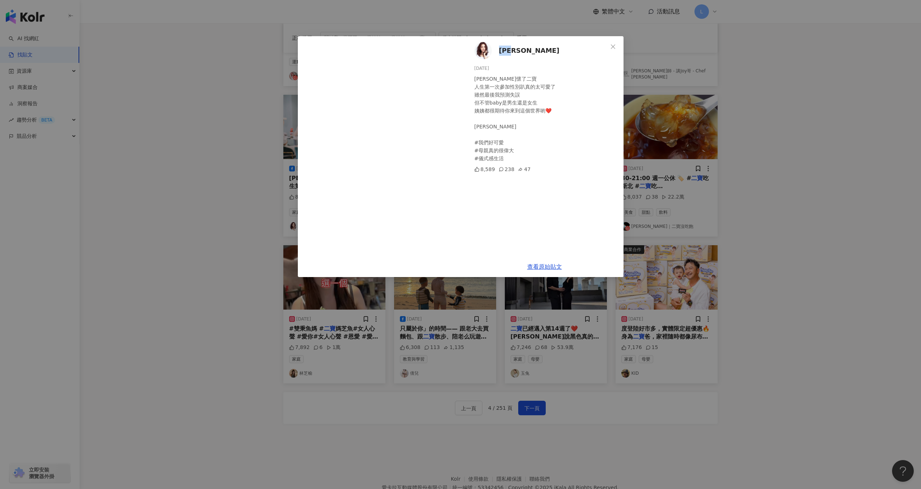
drag, startPoint x: 521, startPoint y: 50, endPoint x: 499, endPoint y: 48, distance: 22.5
click at [499, 48] on div "林玟誼 2025/6/16 恭喜瑋薇懷了二寶 人生第一次參加性別趴真的太可愛了 雖然最後我預測失誤 但不管baby是男生還是女生 姨姨都很期待你來到這個世界喲…" at bounding box center [545, 146] width 158 height 220
drag, startPoint x: 487, startPoint y: 80, endPoint x: 495, endPoint y: 79, distance: 8.7
click at [496, 79] on div "恭喜瑋薇懷了二寶 人生第一次參加性別趴真的太可愛了 雖然最後我預測失誤 但不管baby是男生還是女生 姨姨都很期待你來到這個世界喲❤️ 陳瑋薇 Christy…" at bounding box center [546, 119] width 143 height 88
type input "**********"
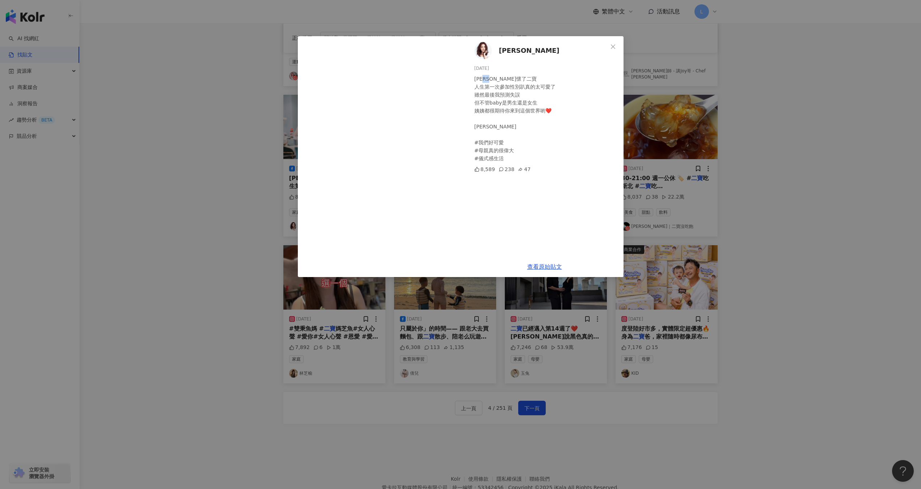
click at [732, 115] on div "林玟誼 2025/6/16 恭喜瑋薇懷了二寶 人生第一次參加性別趴真的太可愛了 雖然最後我預測失誤 但不管baby是男生還是女生 姨姨都很期待你來到這個世界喲…" at bounding box center [460, 244] width 921 height 489
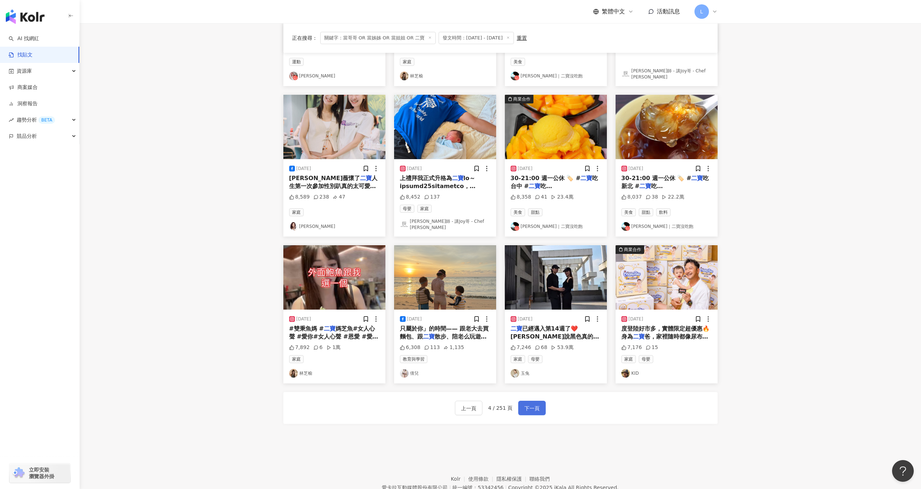
click at [536, 405] on span "下一頁" at bounding box center [532, 408] width 15 height 9
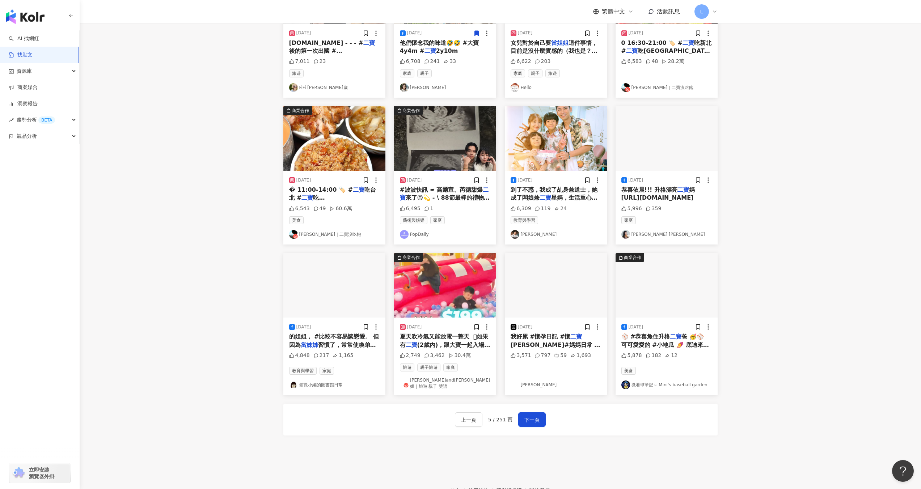
scroll to position [207, 0]
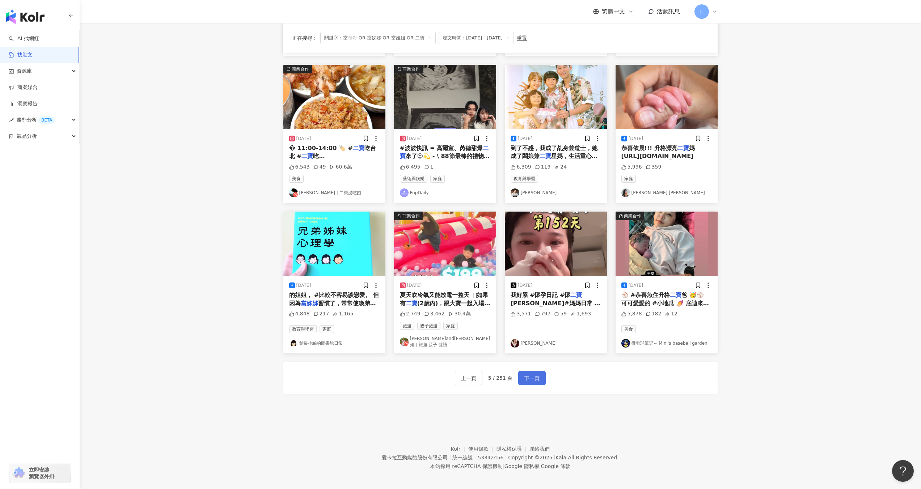
click at [535, 371] on button "下一頁" at bounding box center [532, 378] width 28 height 14
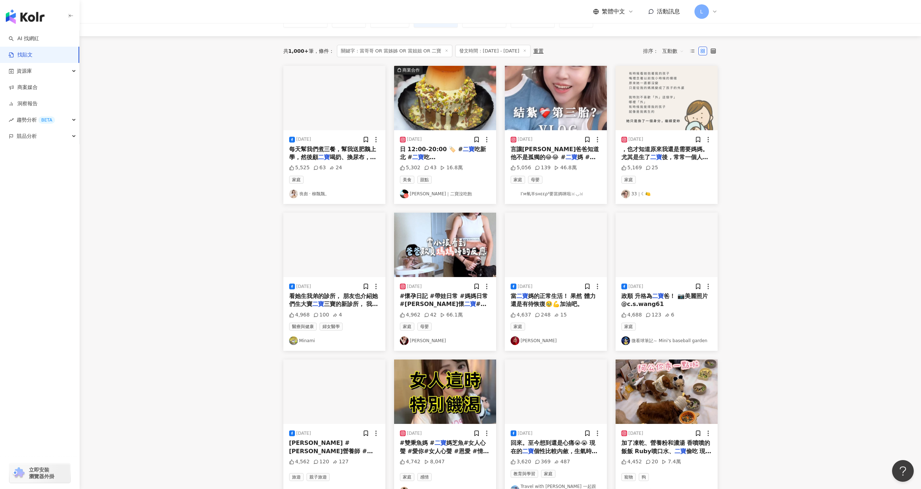
scroll to position [12, 0]
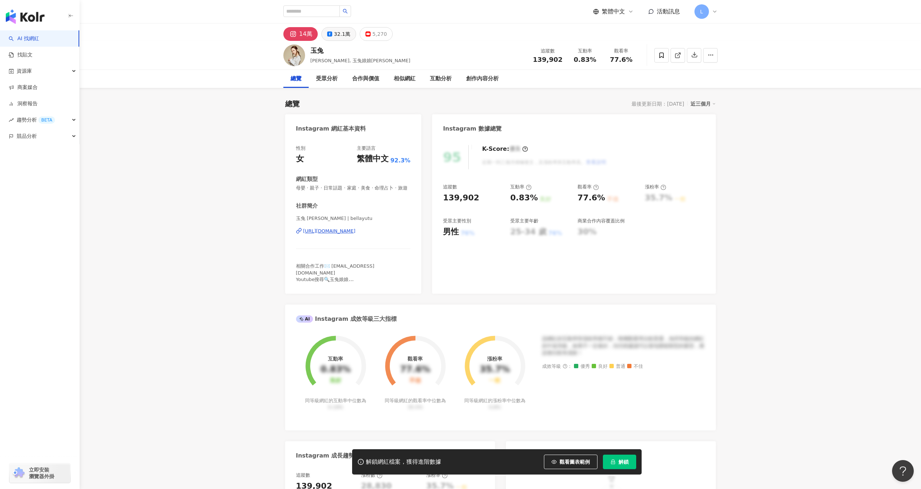
click at [329, 37] on button "32.1萬" at bounding box center [339, 34] width 35 height 14
